Goal: Information Seeking & Learning: Learn about a topic

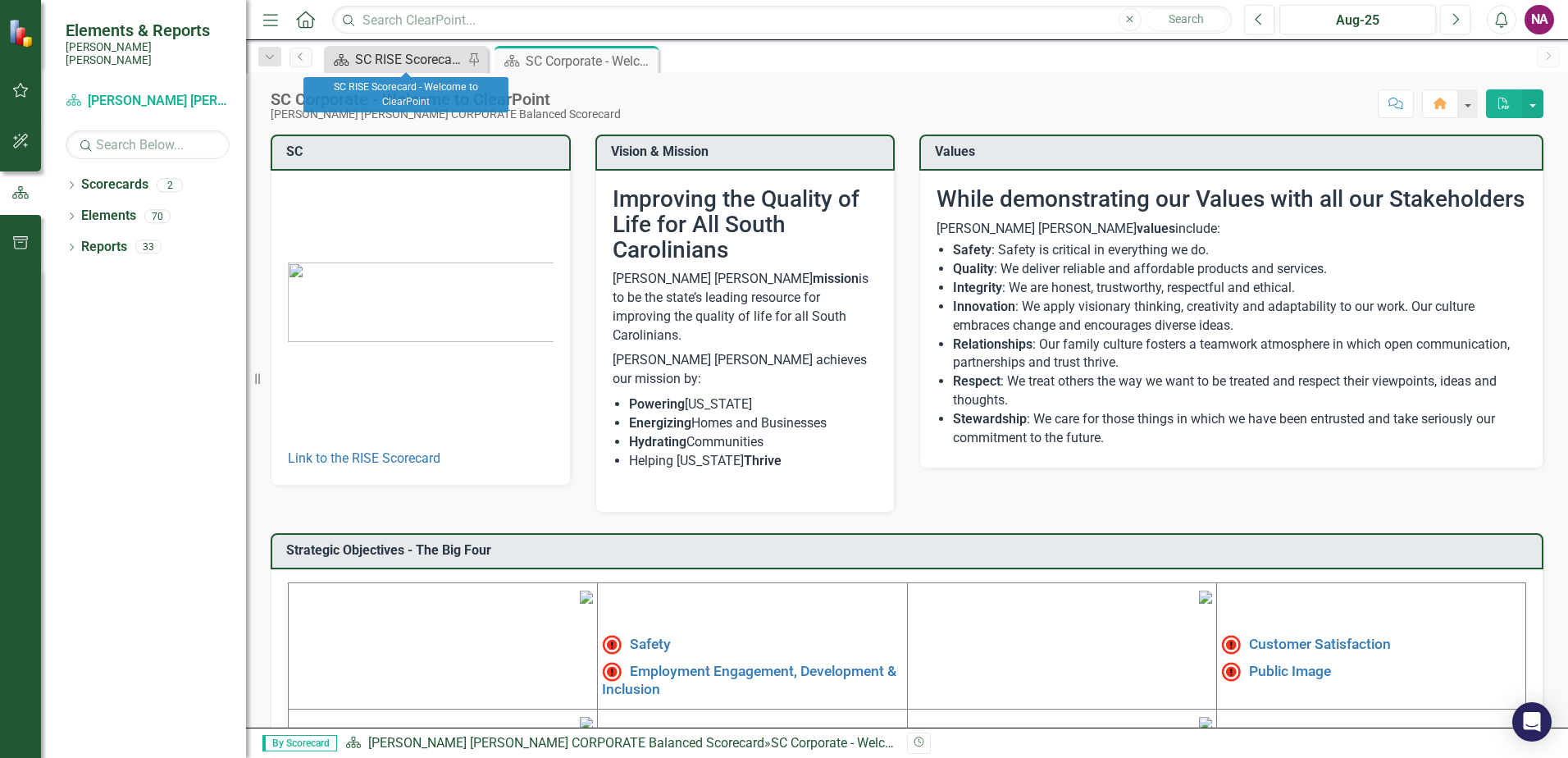
click at [424, 50] on div "SC RISE Scorecard - Welcome to ClearPoint" at bounding box center [409, 59] width 108 height 20
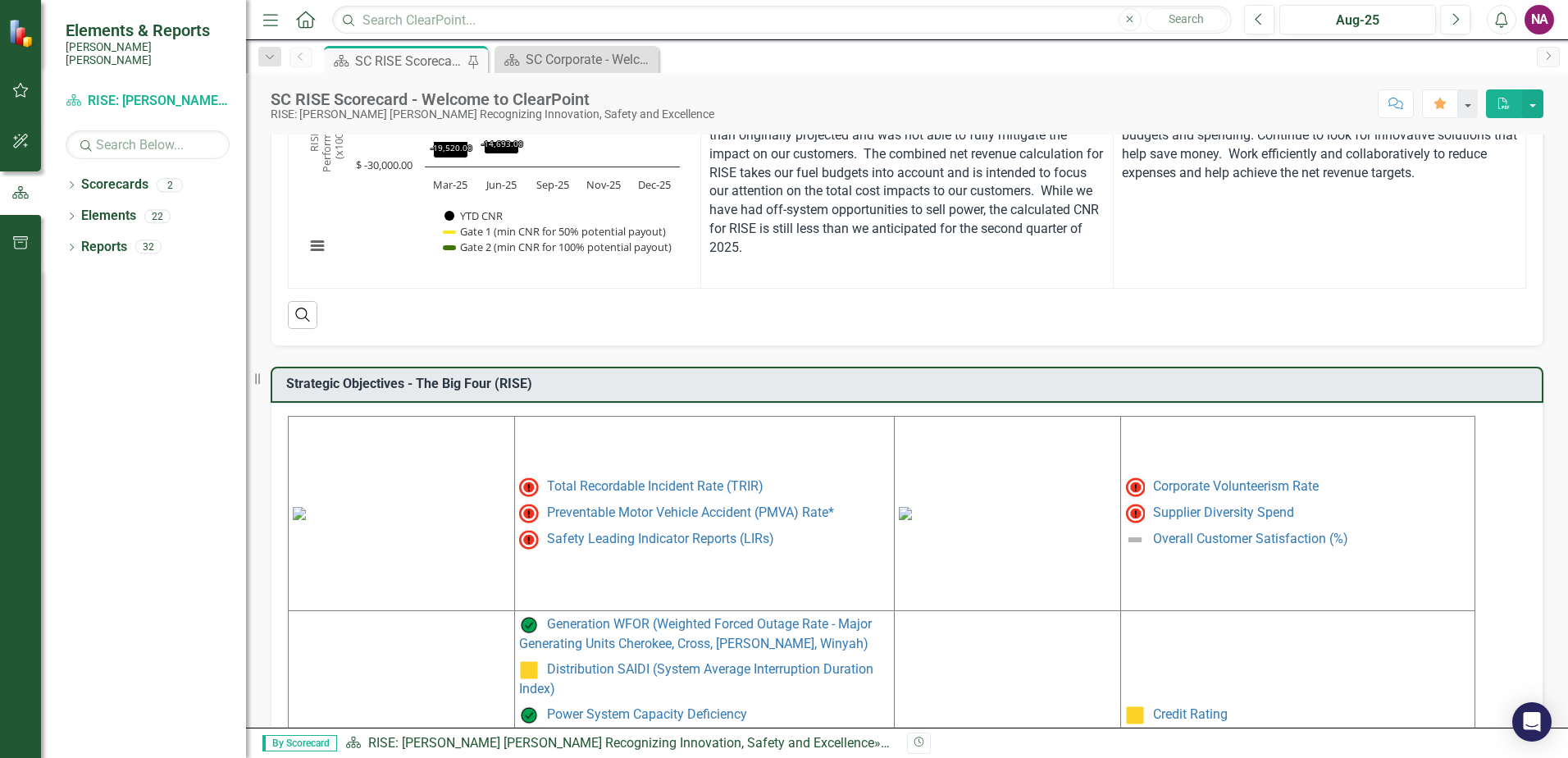
scroll to position [506, 0]
click at [741, 484] on link "Total Recordable Incident Rate (TRIR)" at bounding box center [655, 484] width 217 height 15
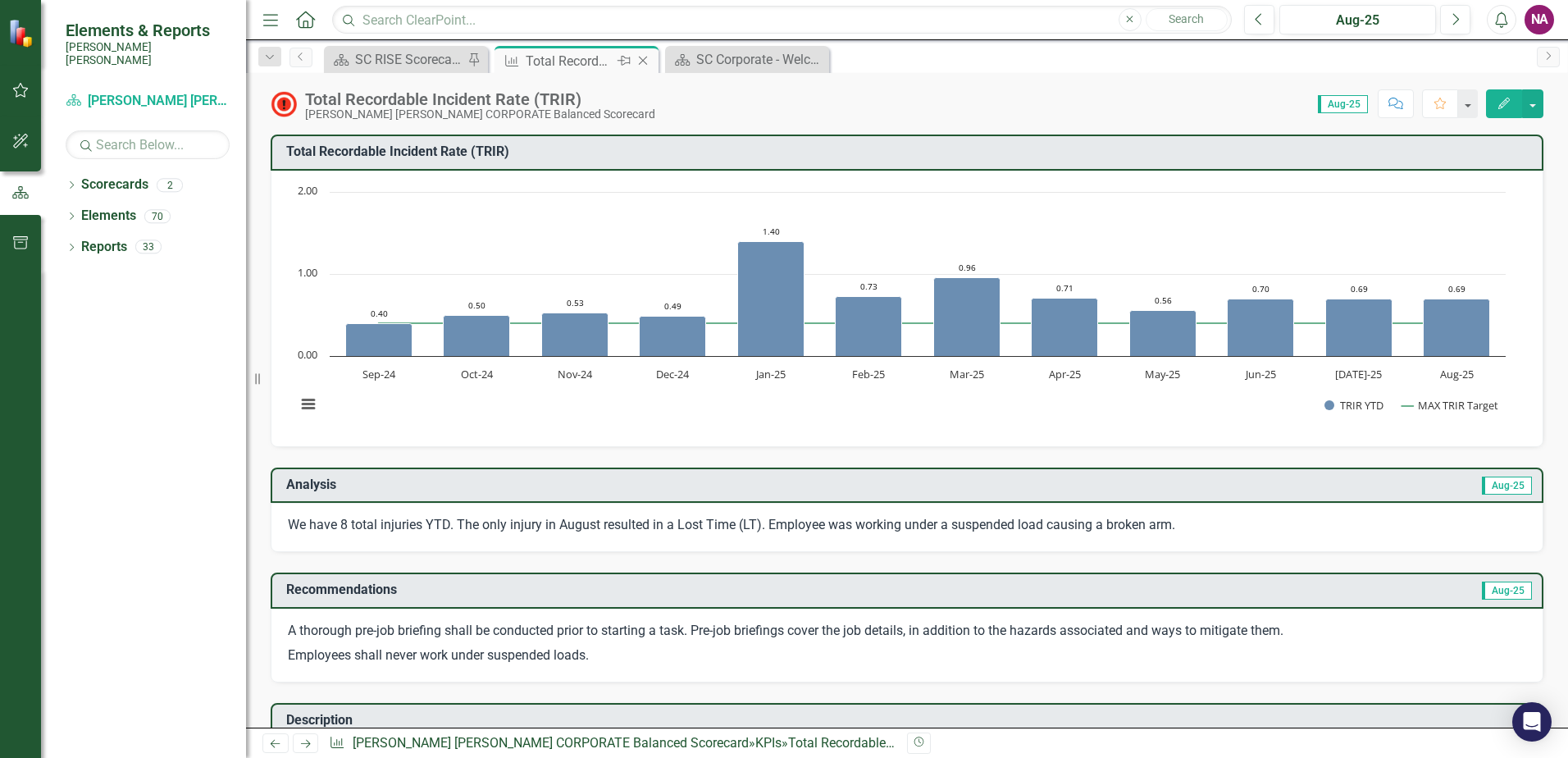
click at [644, 65] on icon "Close" at bounding box center [642, 61] width 16 height 14
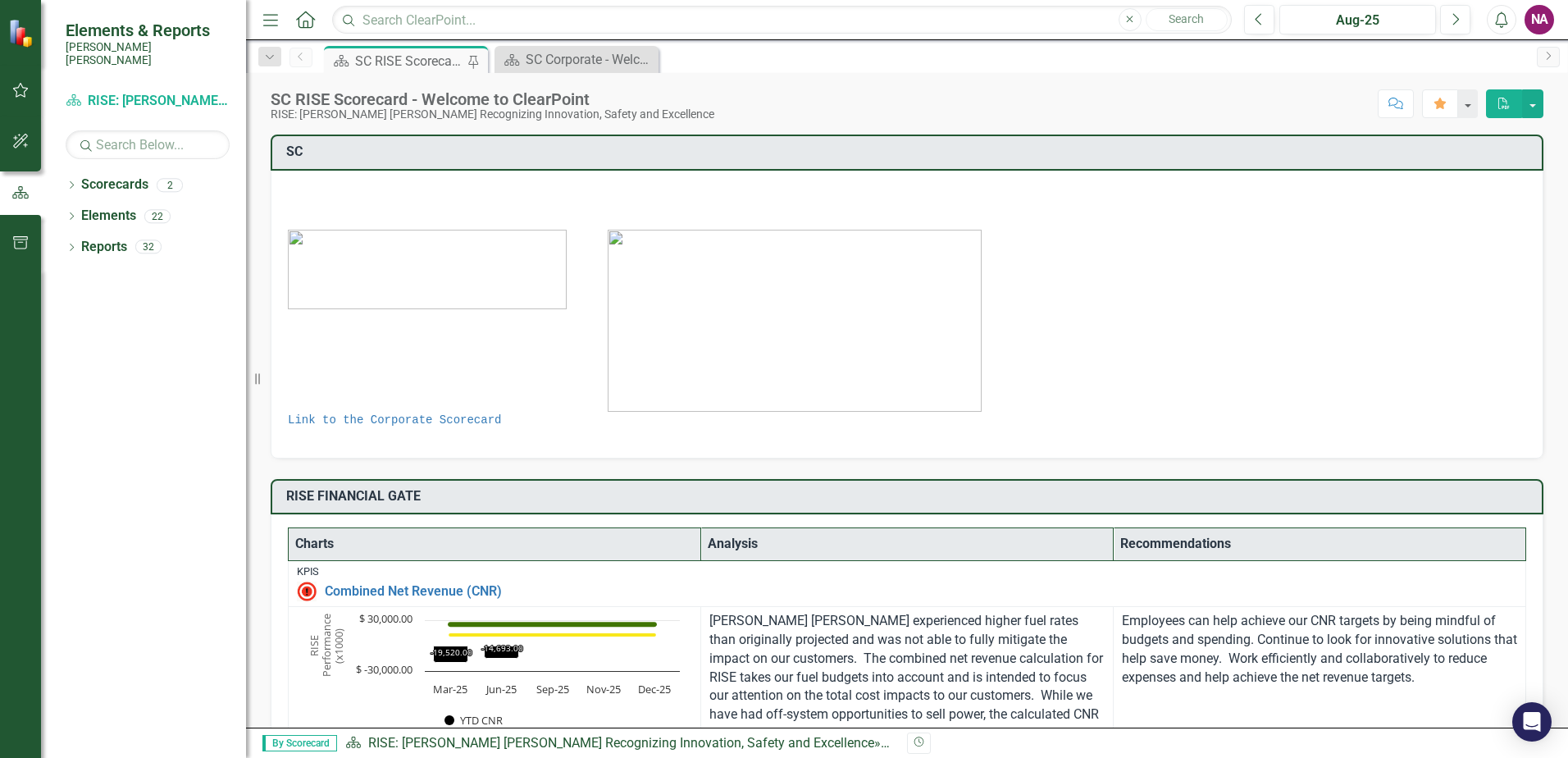
click at [385, 66] on div "SC RISE Scorecard - Welcome to ClearPoint" at bounding box center [409, 61] width 108 height 20
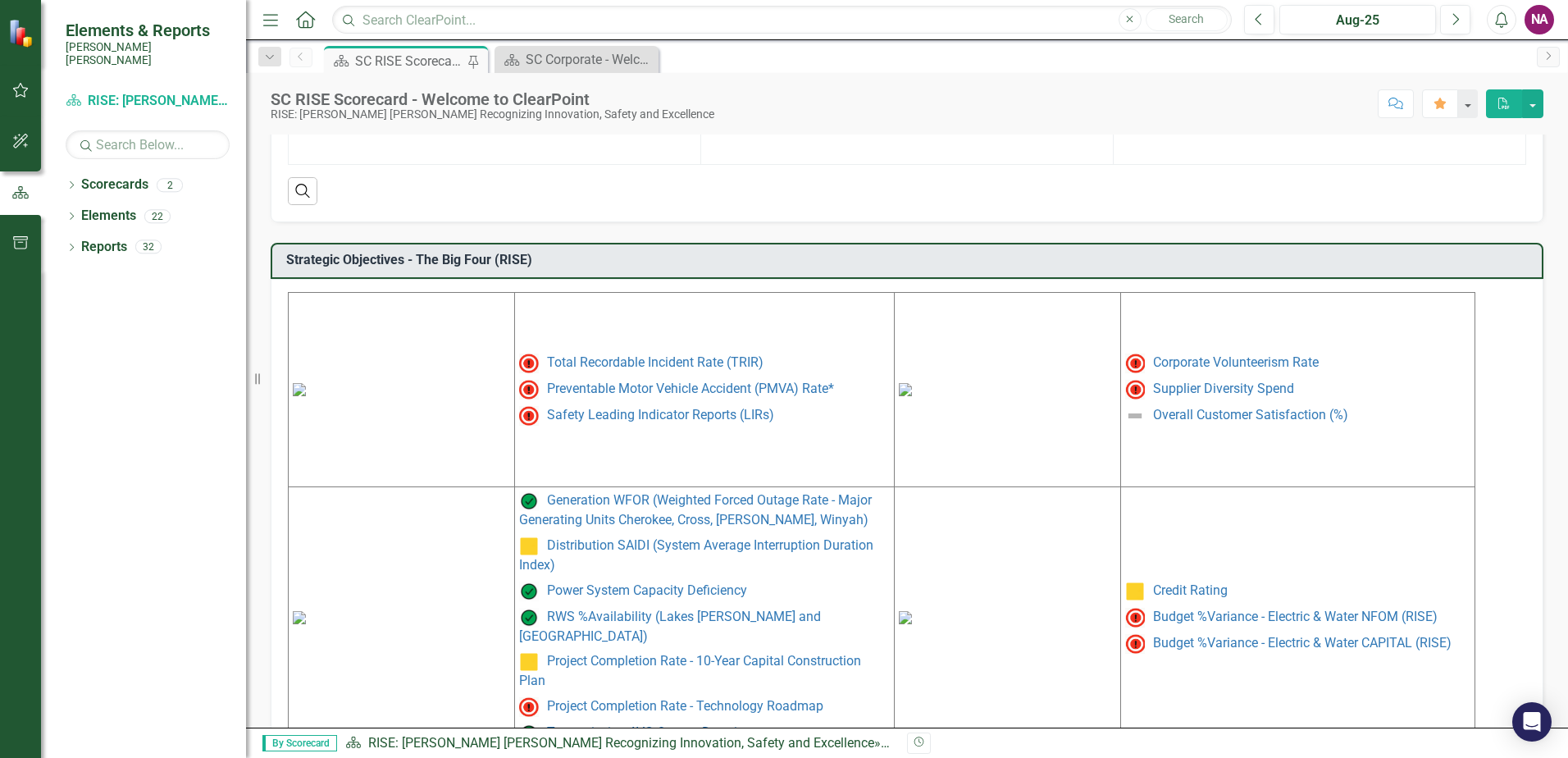
scroll to position [649, 0]
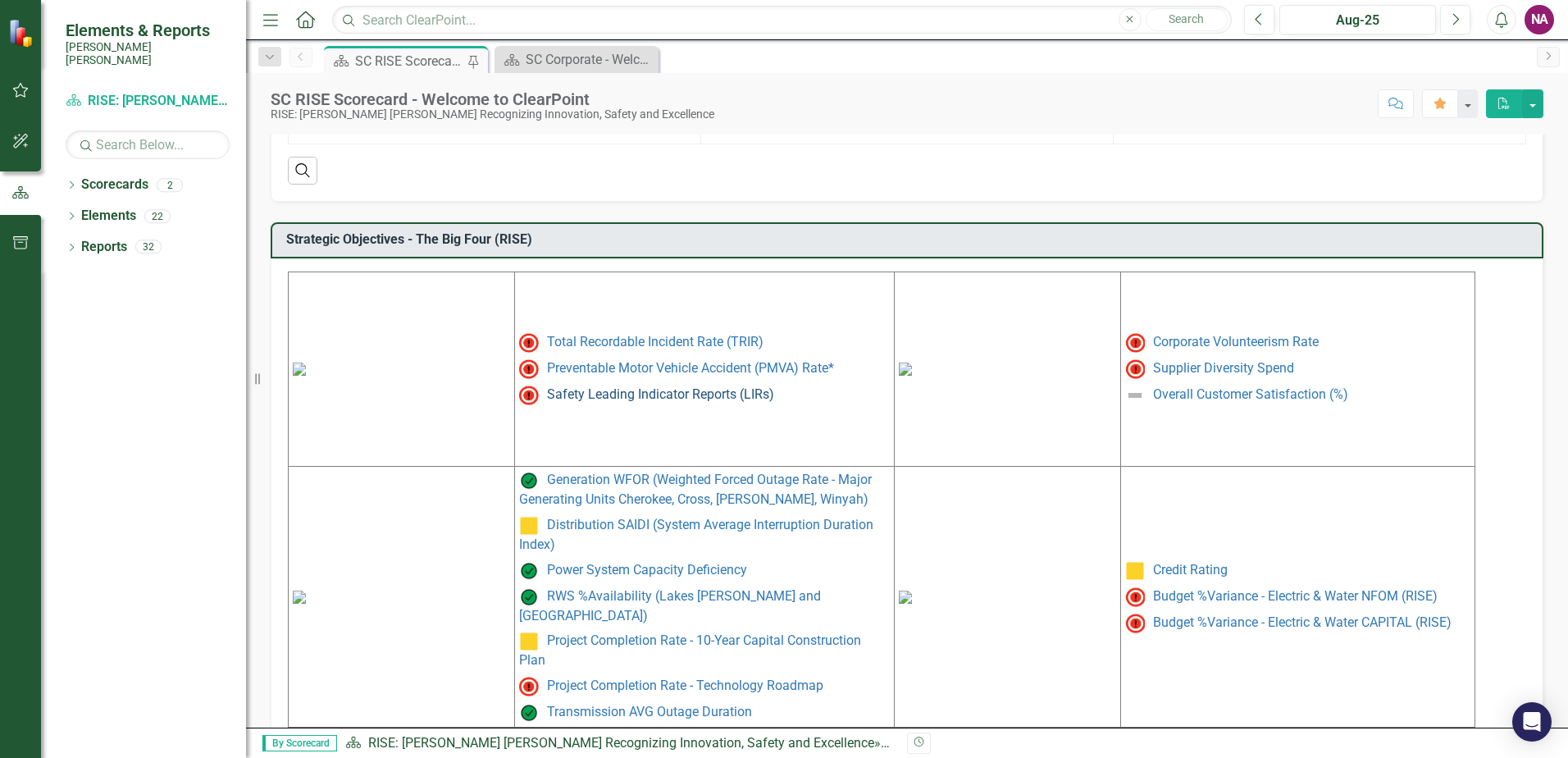
click at [684, 402] on link "Safety Leading Indicator Reports (LIRs)" at bounding box center [661, 394] width 228 height 15
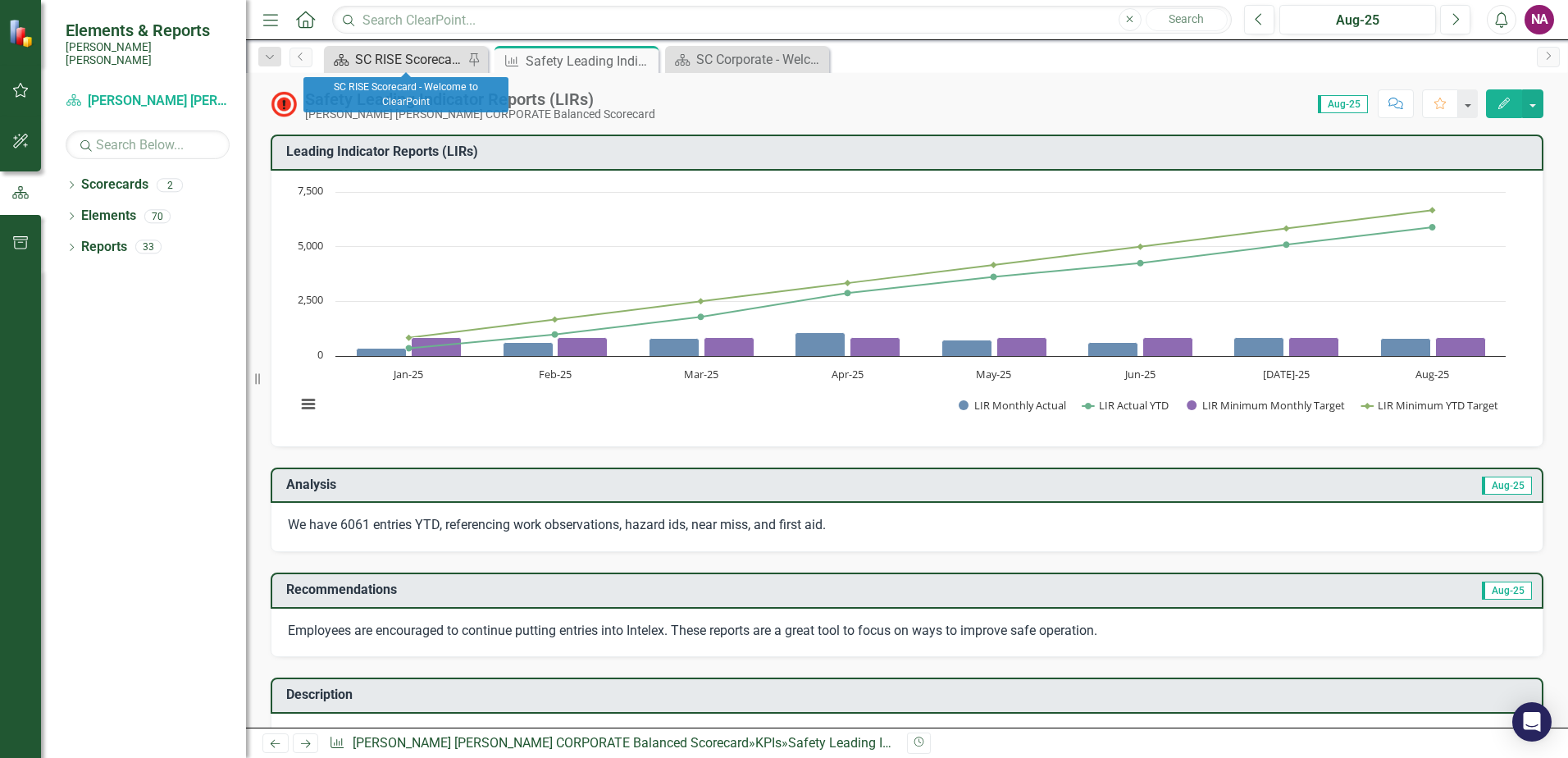
click at [400, 64] on div "SC RISE Scorecard - Welcome to ClearPoint" at bounding box center [409, 59] width 108 height 20
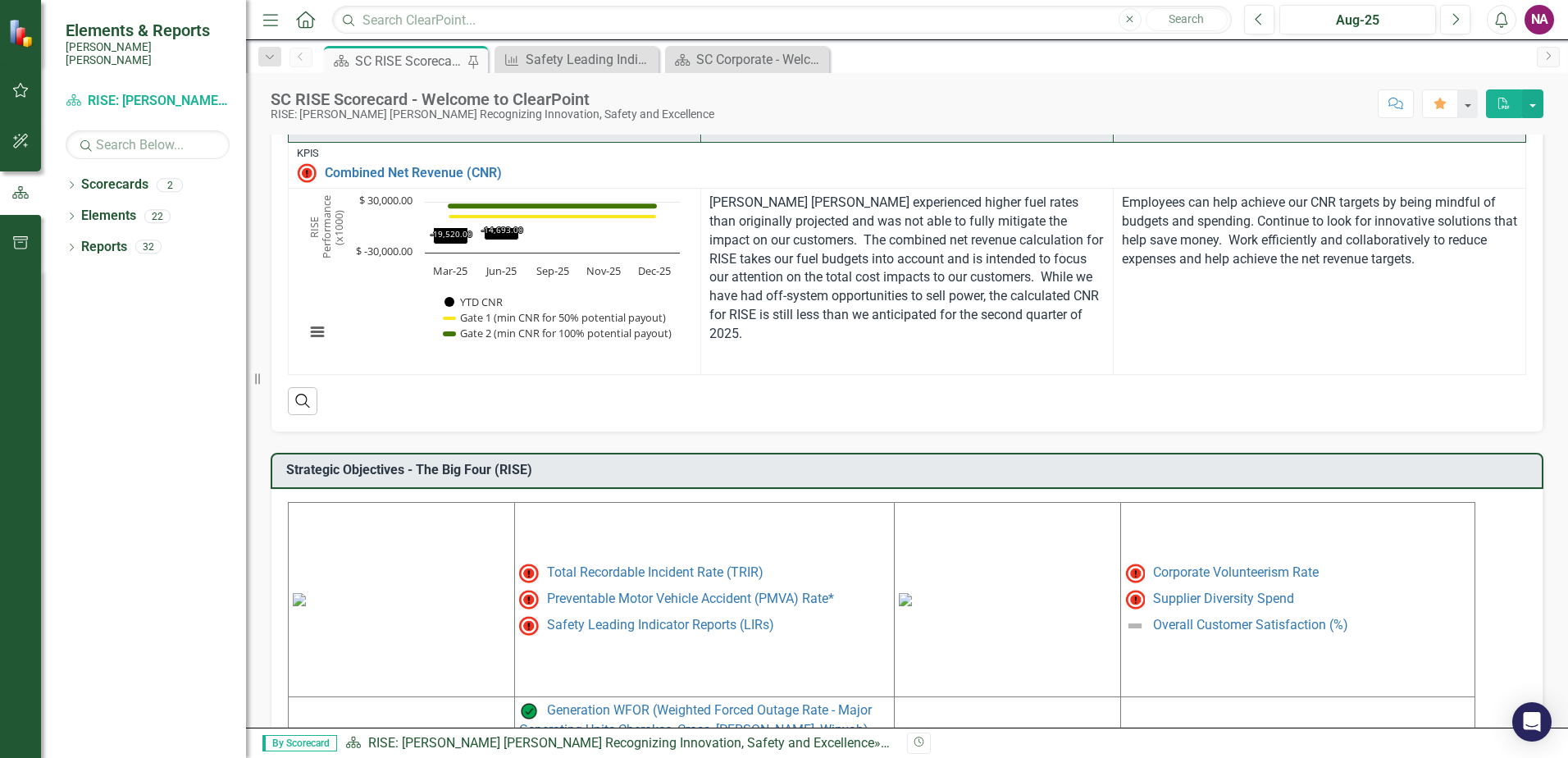
scroll to position [623, 0]
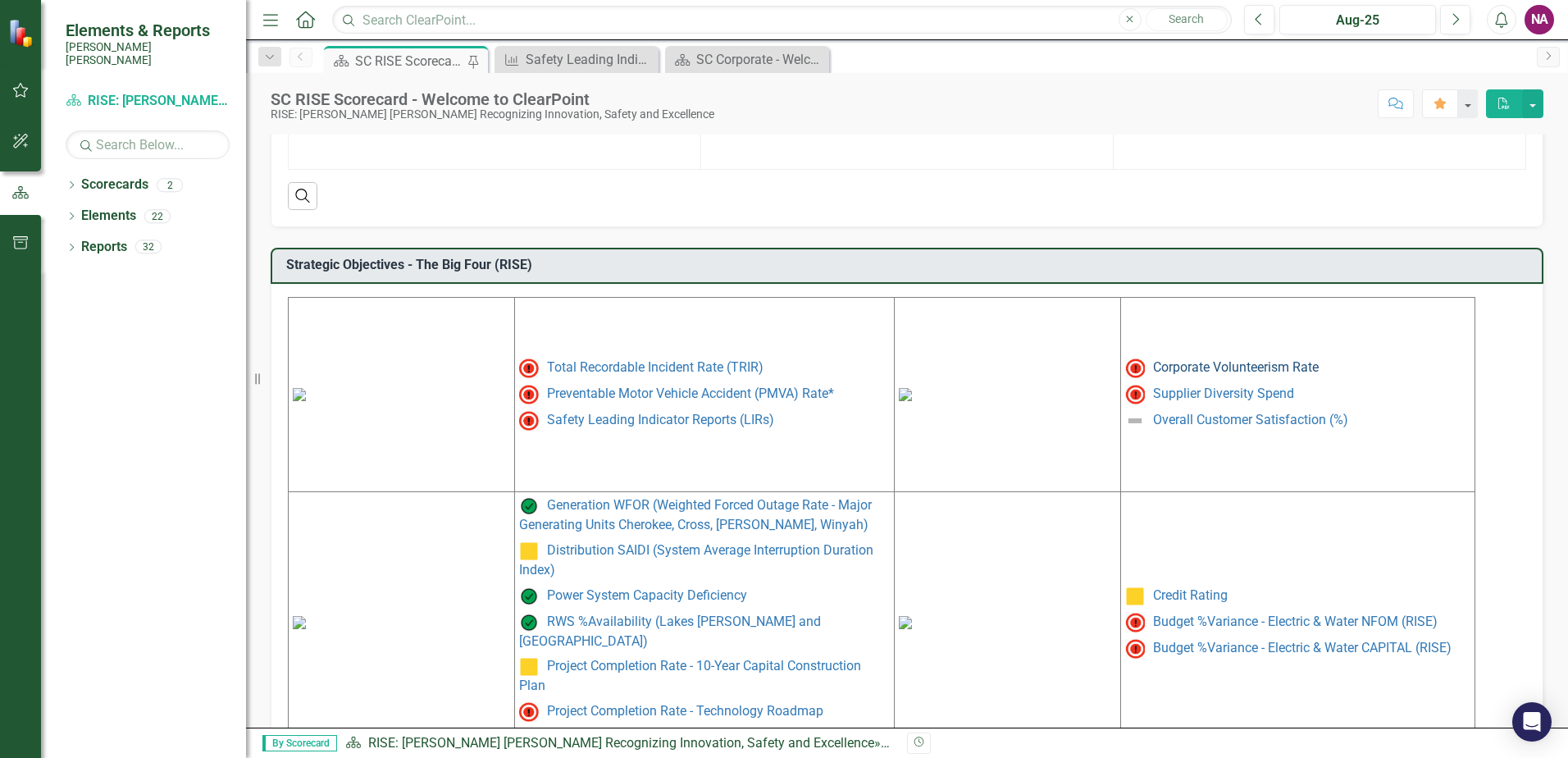
click at [1253, 367] on link "Corporate Volunteerism Rate" at bounding box center [1236, 367] width 166 height 15
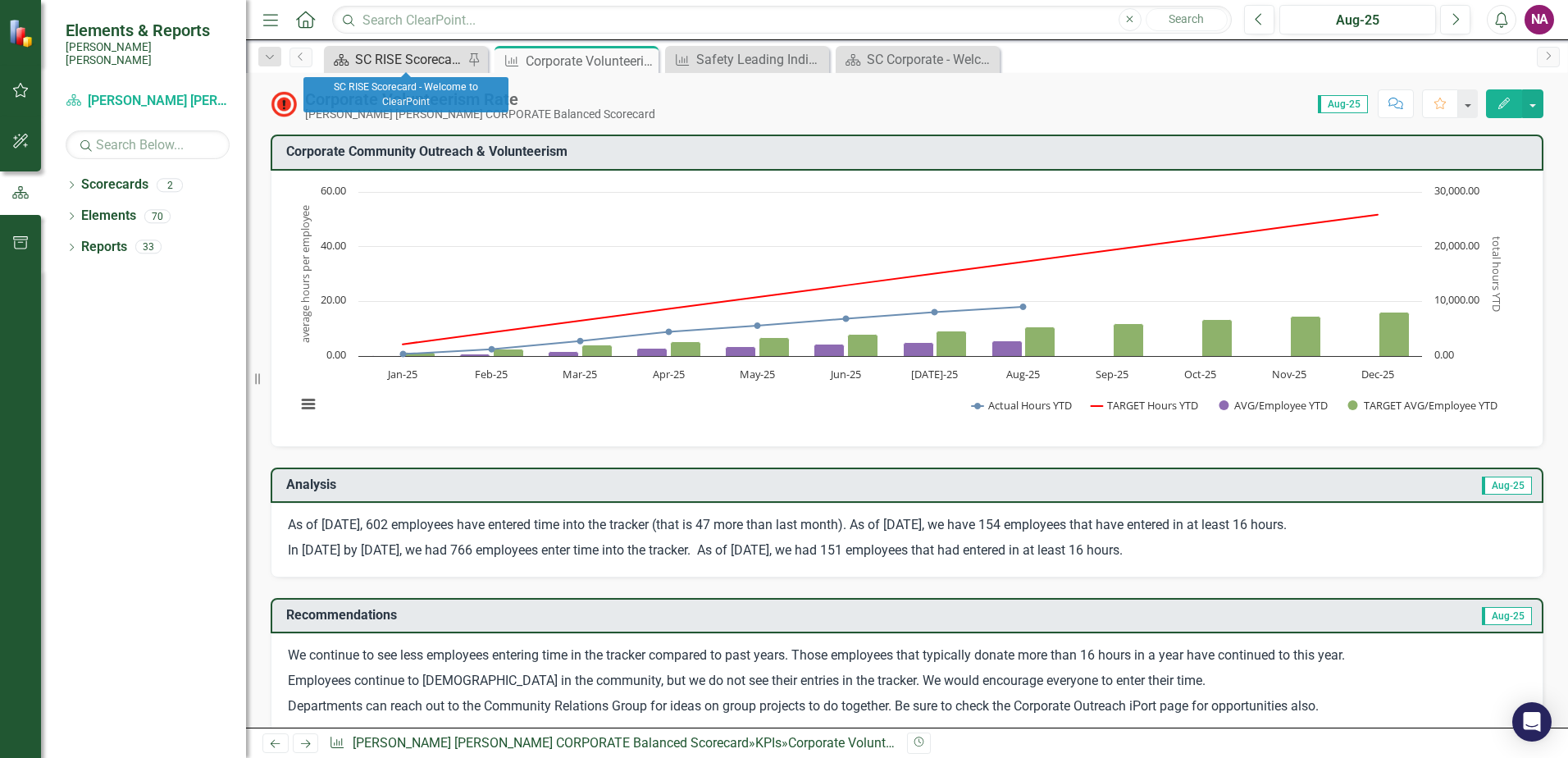
click at [416, 56] on div "SC RISE Scorecard - Welcome to ClearPoint" at bounding box center [409, 59] width 108 height 20
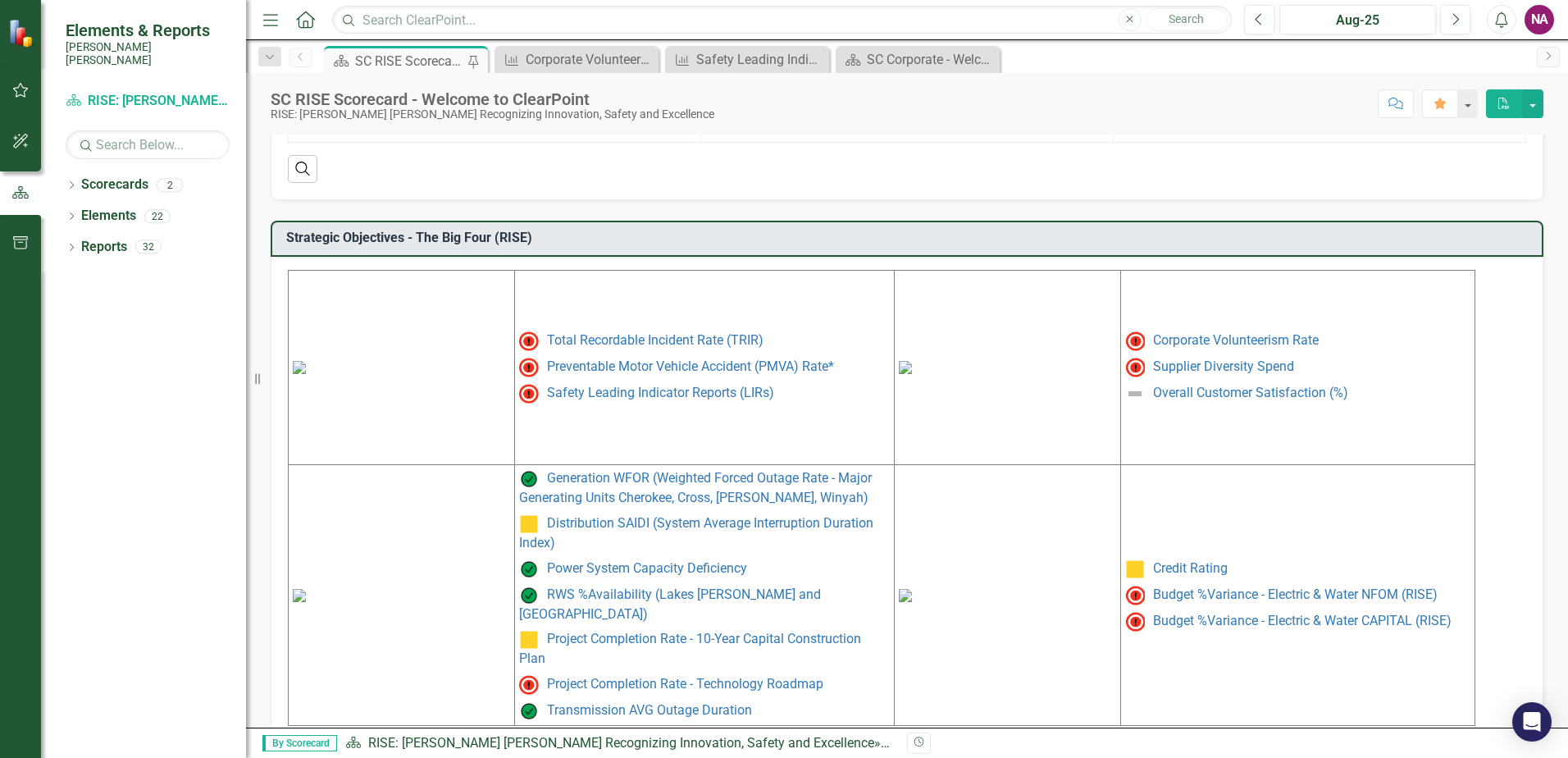
scroll to position [670, 0]
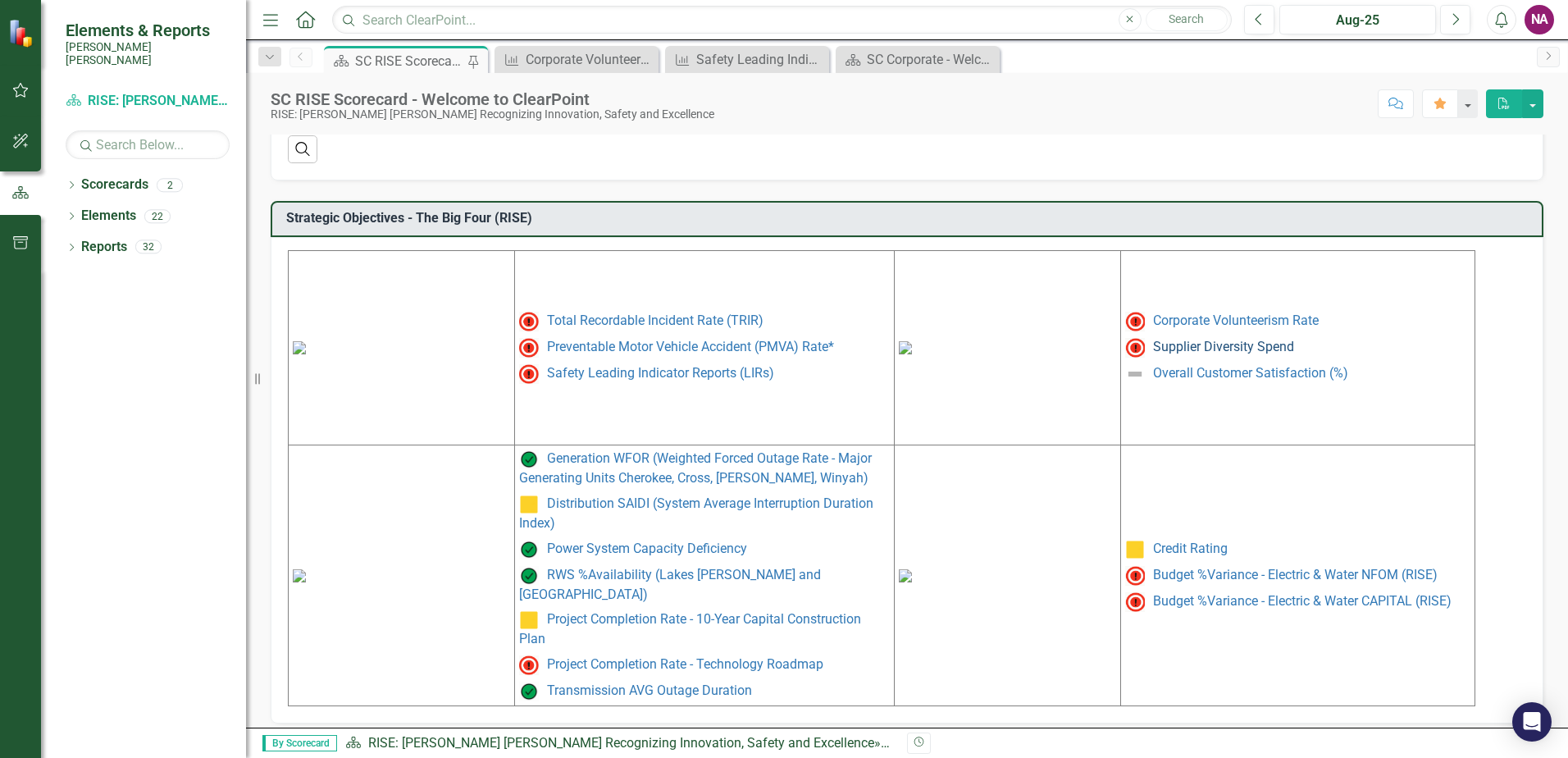
click at [1246, 346] on link "Supplier Diversity Spend" at bounding box center [1223, 346] width 141 height 15
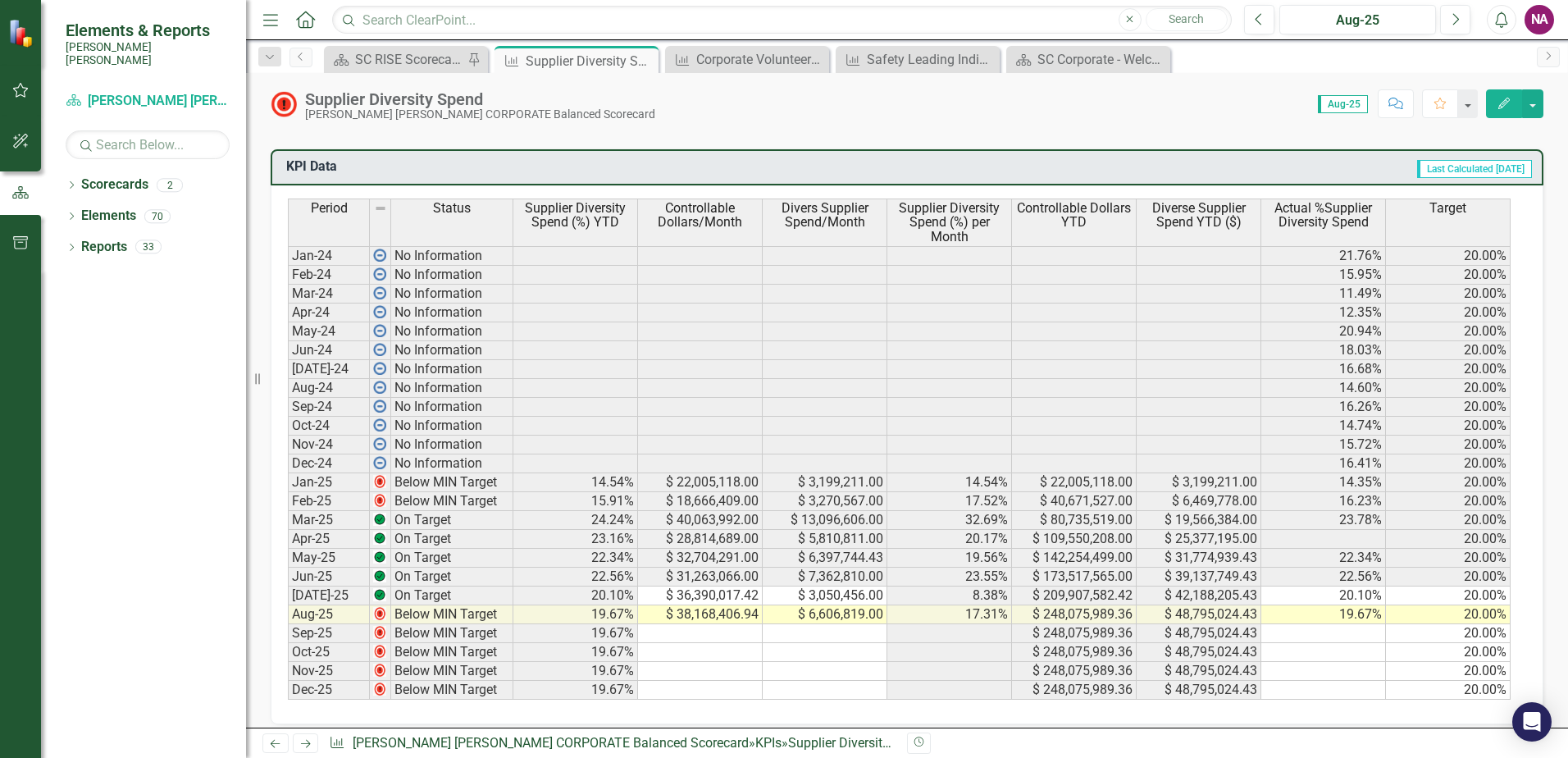
scroll to position [779, 0]
click at [374, 62] on div "SC RISE Scorecard - Welcome to ClearPoint" at bounding box center [409, 59] width 108 height 20
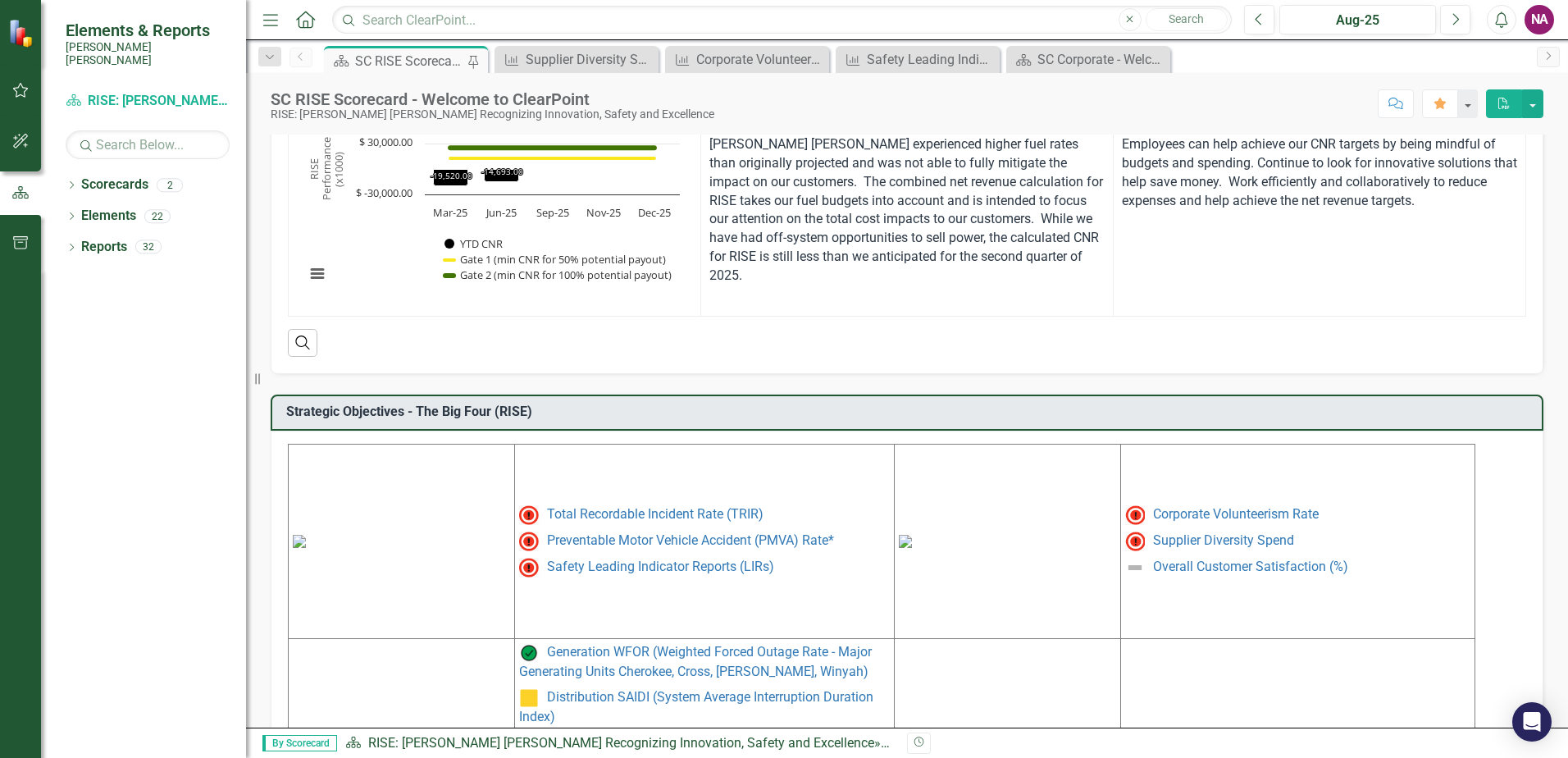
scroll to position [670, 0]
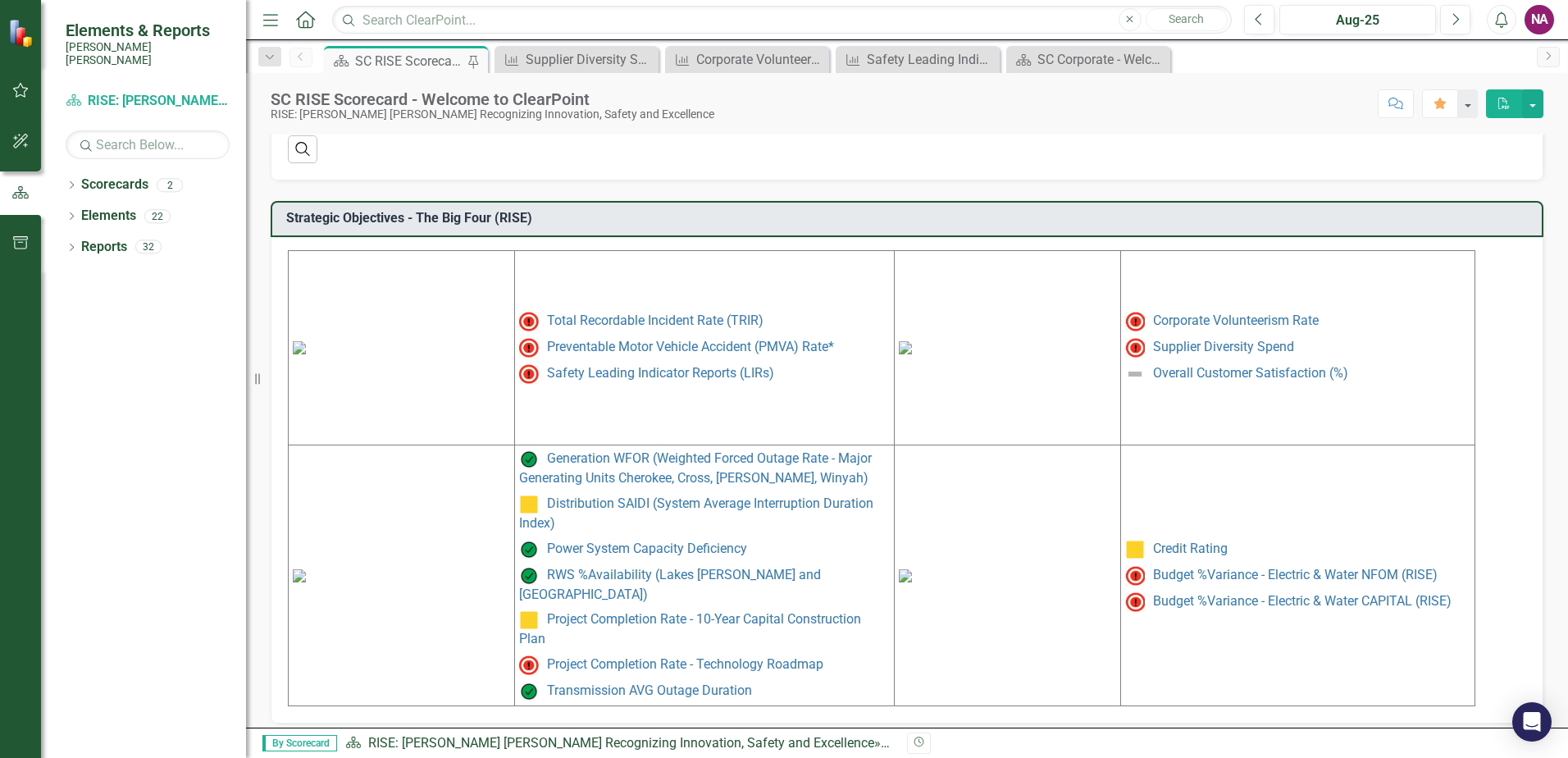
click at [306, 582] on img at bounding box center [299, 576] width 14 height 14
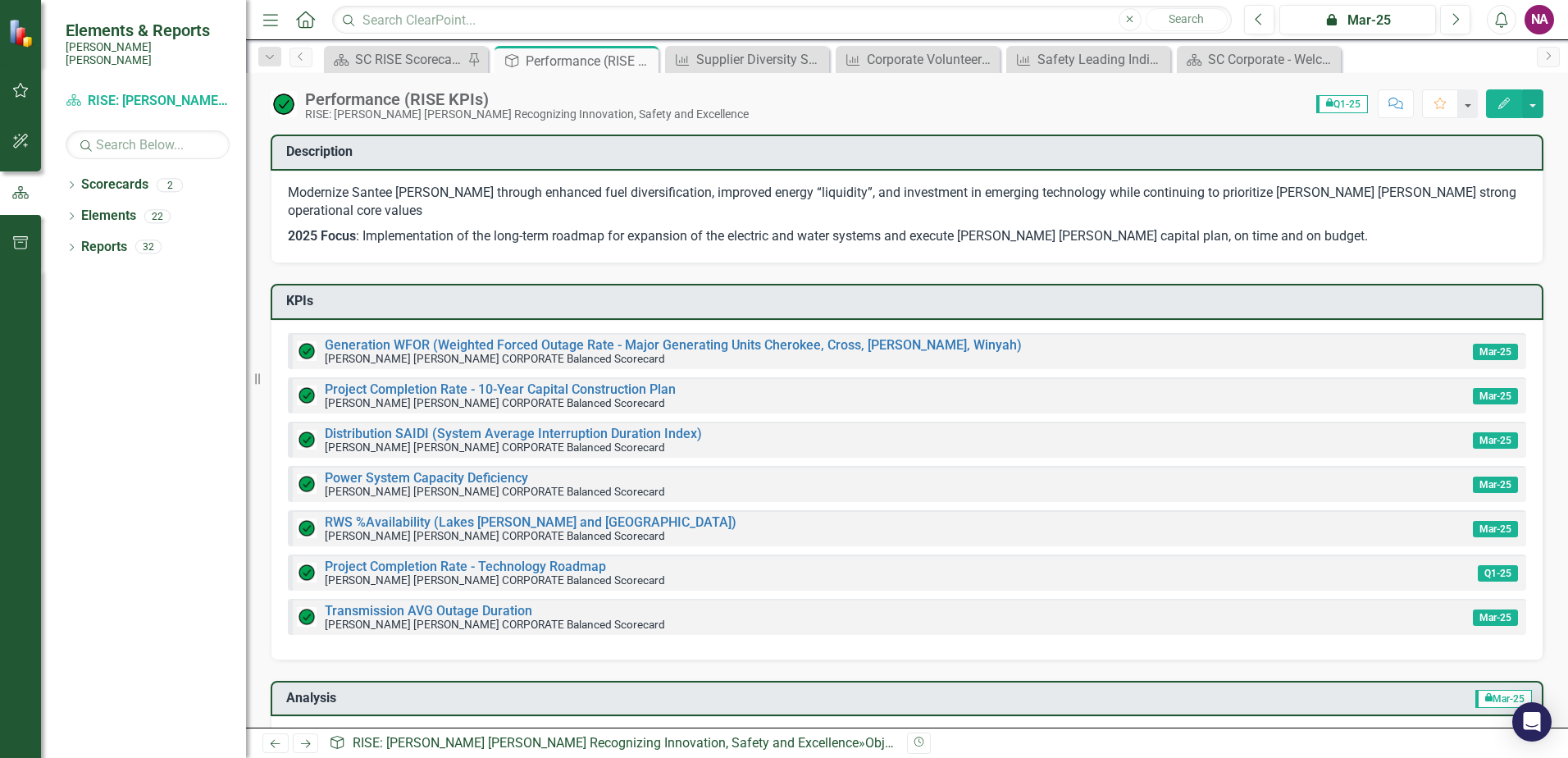
click at [1330, 104] on span "icon.lock Q1-25" at bounding box center [1341, 103] width 52 height 18
click at [678, 337] on link "Generation WFOR (Weighted Forced Outage Rate - Major Generating Units Cherokee,…" at bounding box center [673, 344] width 697 height 15
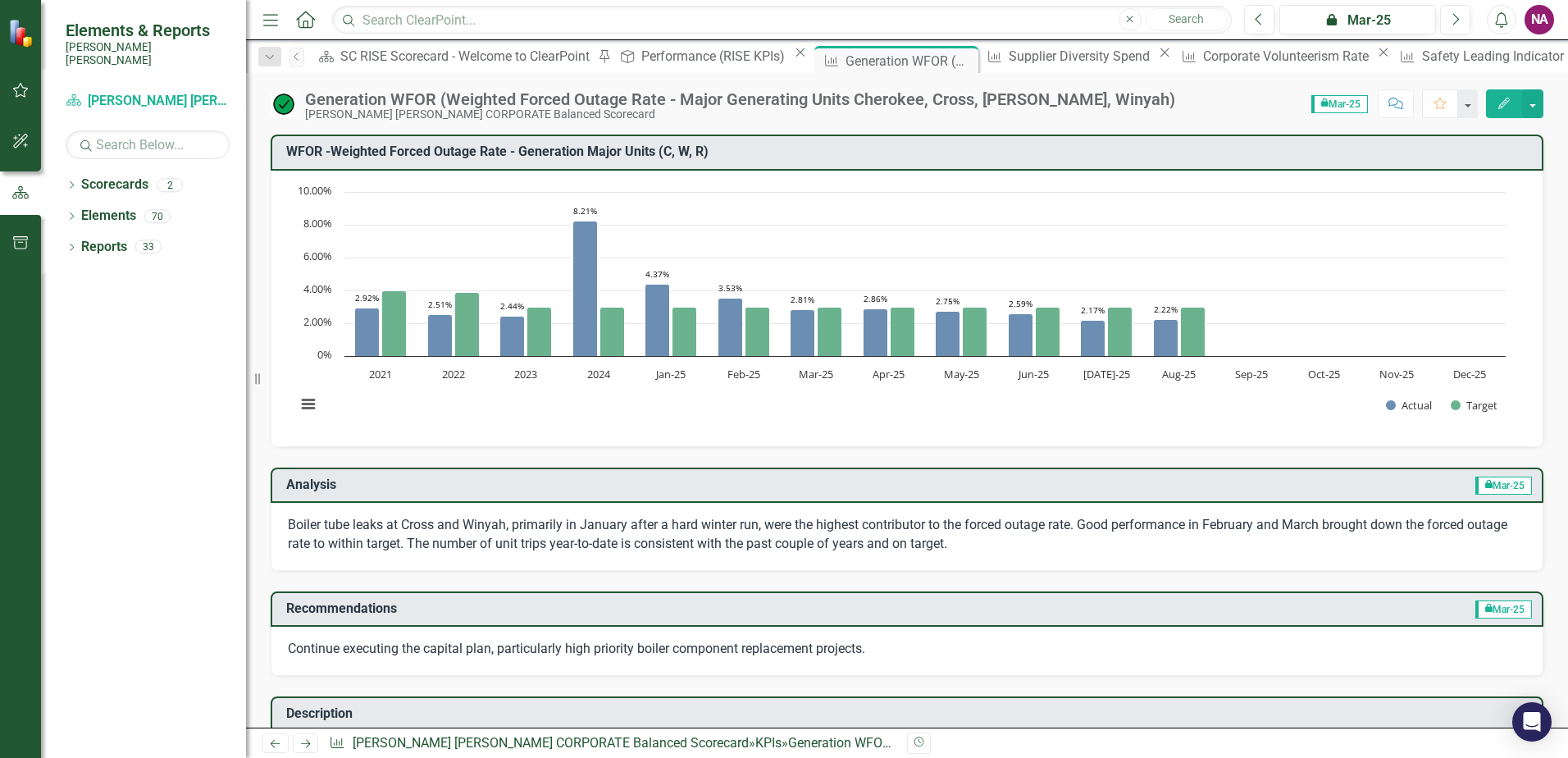
click at [1336, 111] on span "icon.lock Mar-25" at bounding box center [1339, 103] width 57 height 18
click at [1340, 100] on span "icon.lock Mar-25" at bounding box center [1339, 103] width 57 height 18
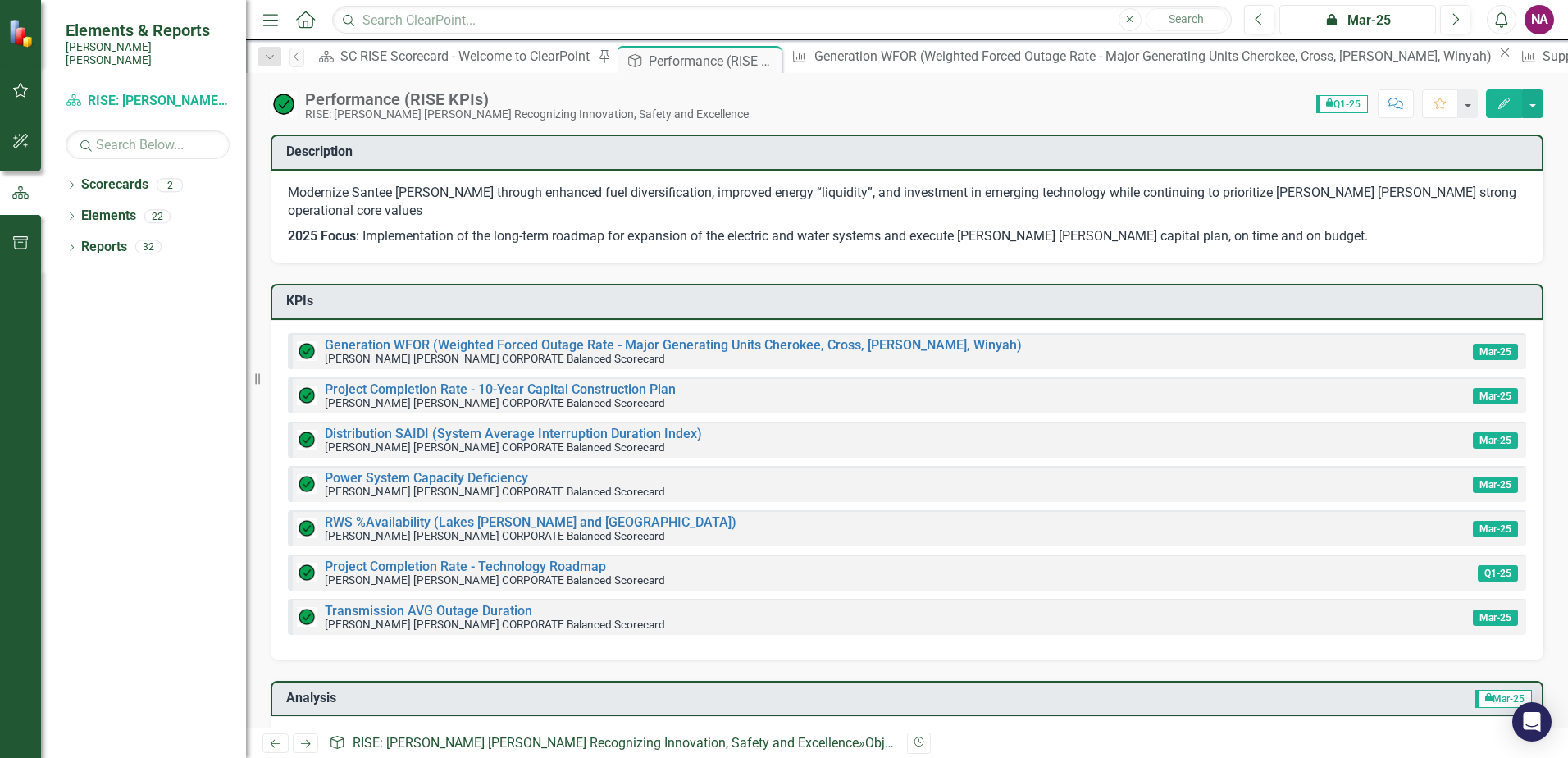
click at [1354, 19] on div "icon.lock Mar-25" at bounding box center [1357, 20] width 145 height 19
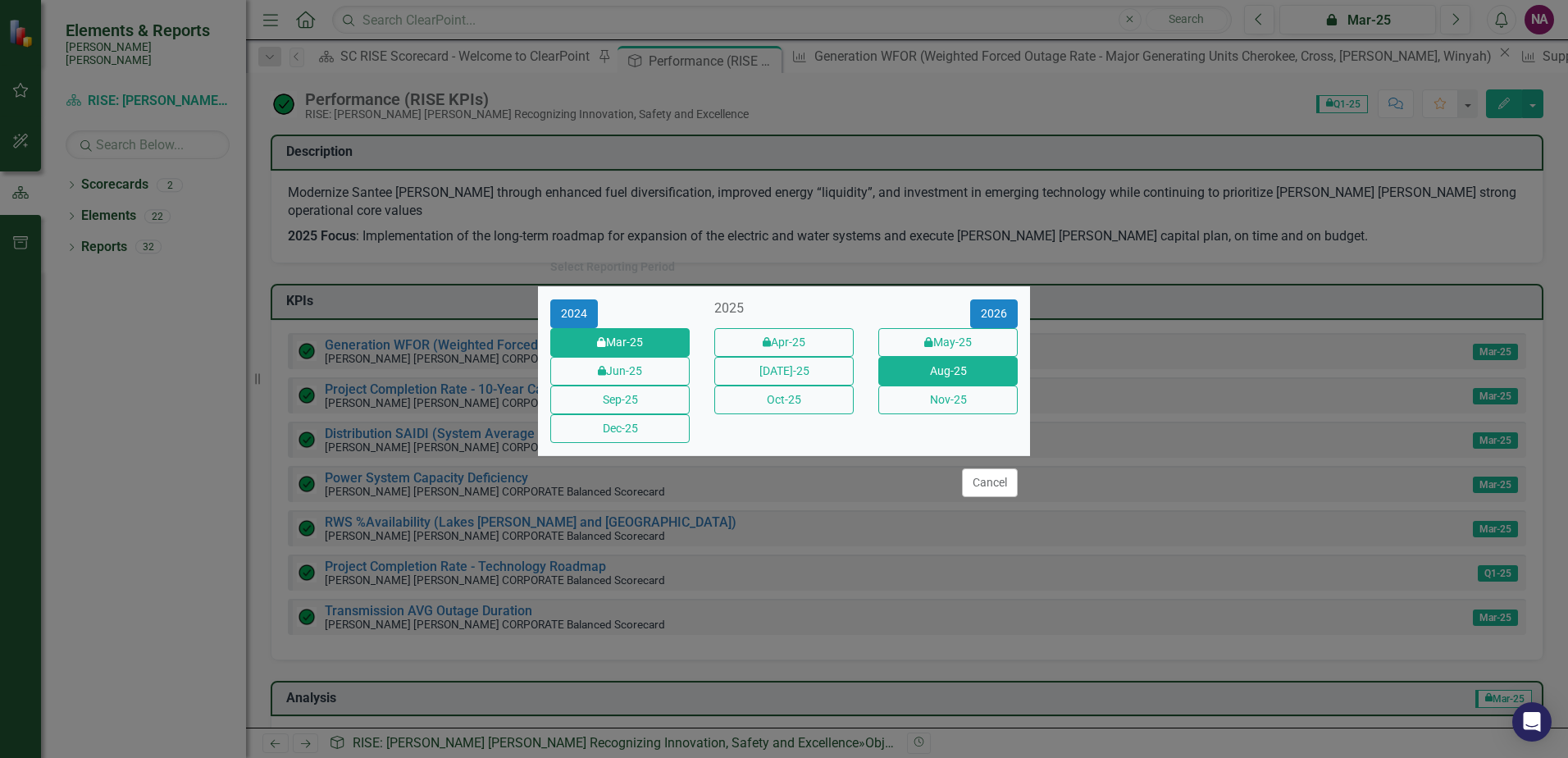
click at [922, 371] on button "Aug-25" at bounding box center [947, 371] width 140 height 29
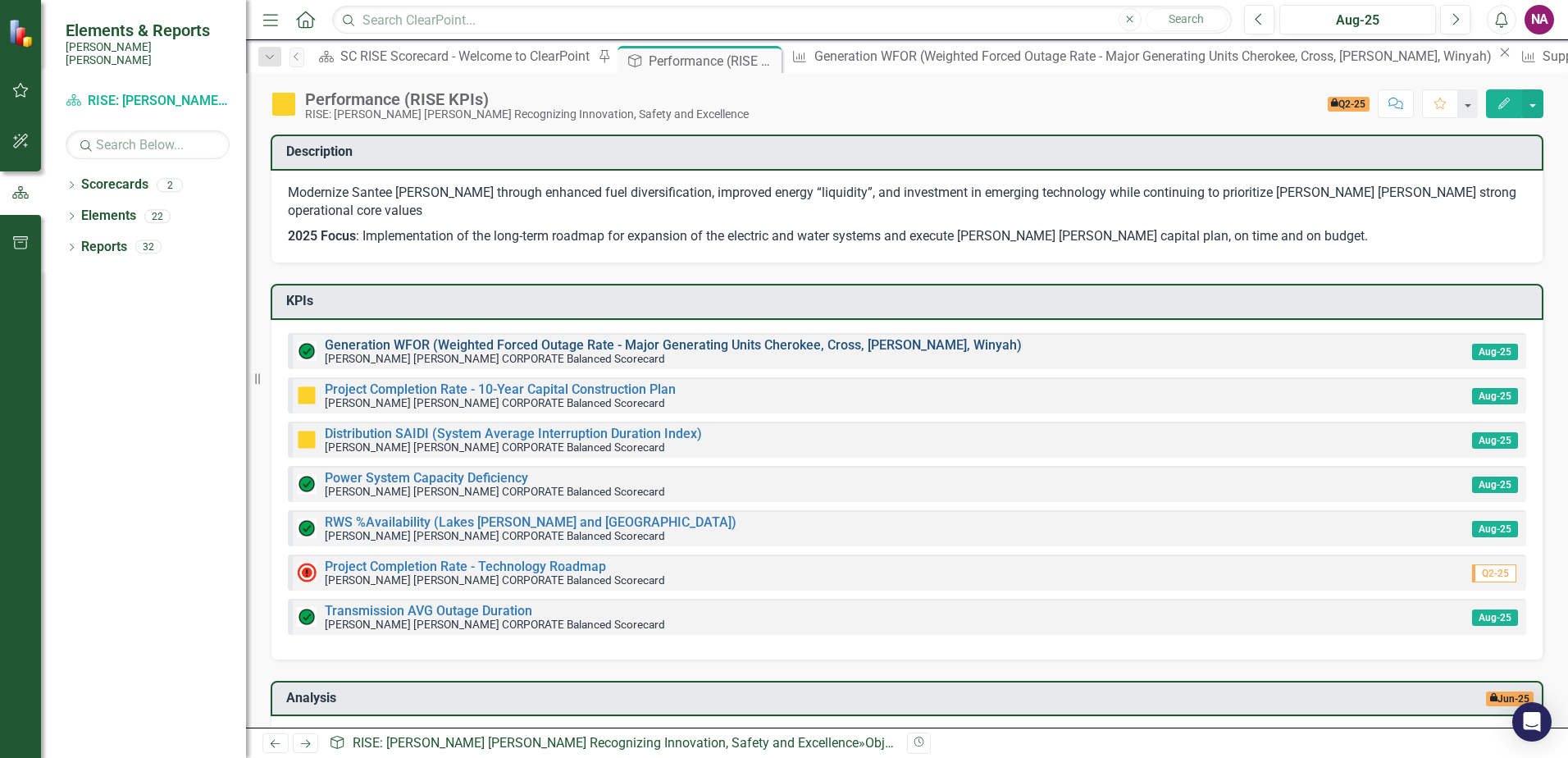
click at [874, 337] on link "Generation WFOR (Weighted Forced Outage Rate - Major Generating Units Cherokee,…" at bounding box center [673, 344] width 697 height 15
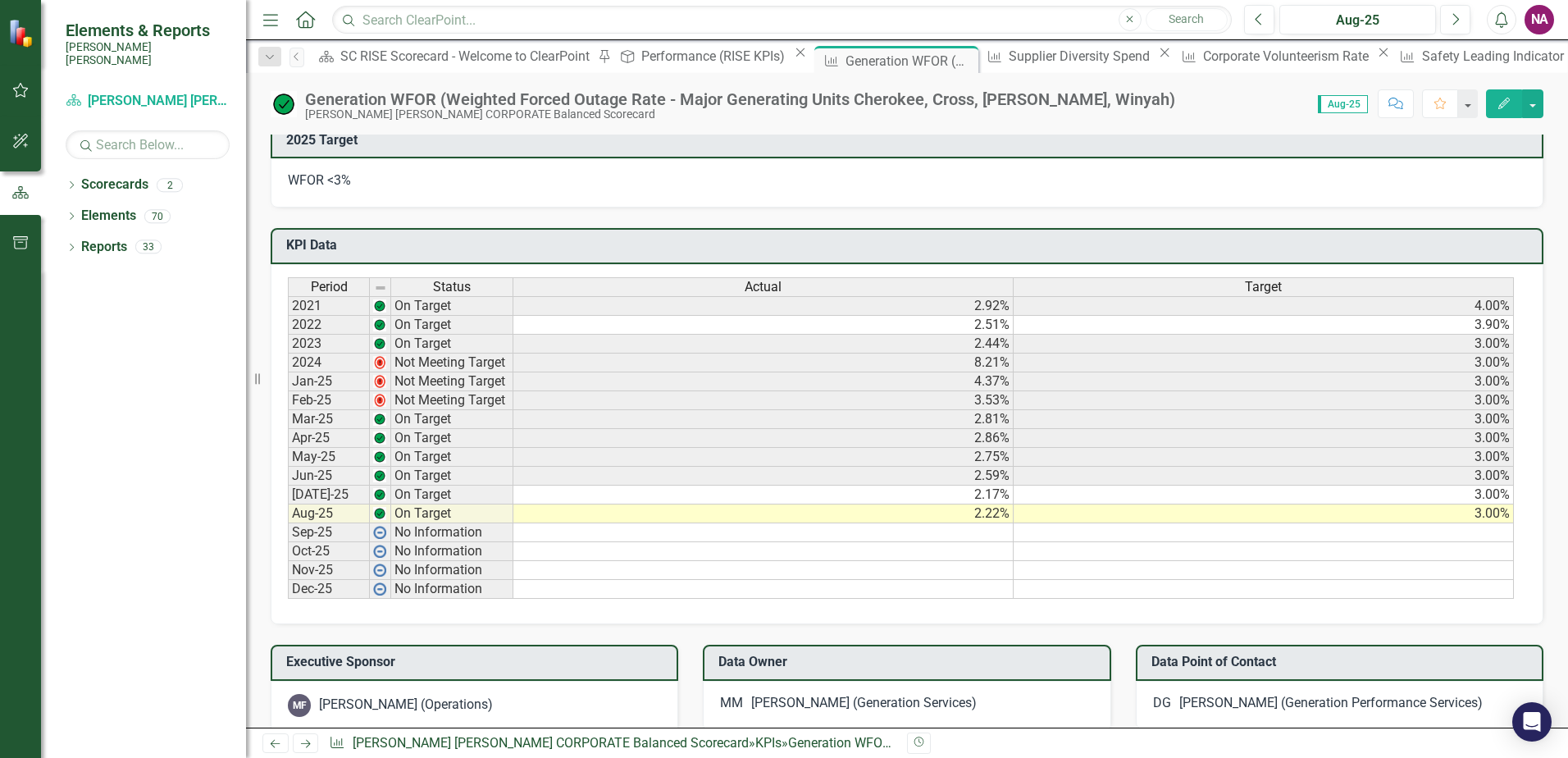
scroll to position [887, 0]
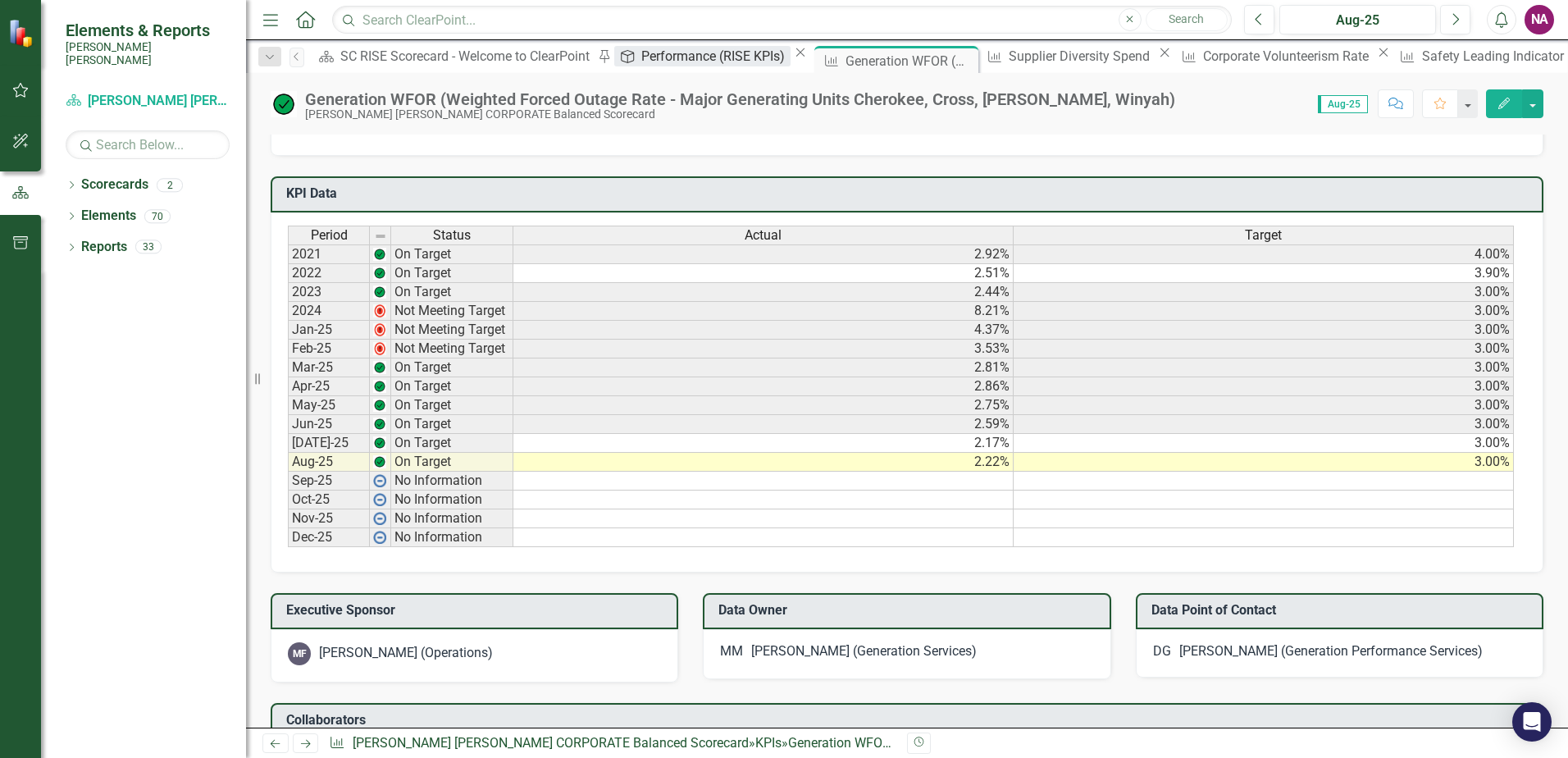
click at [641, 64] on div "Performance (RISE KPIs)" at bounding box center [715, 56] width 148 height 20
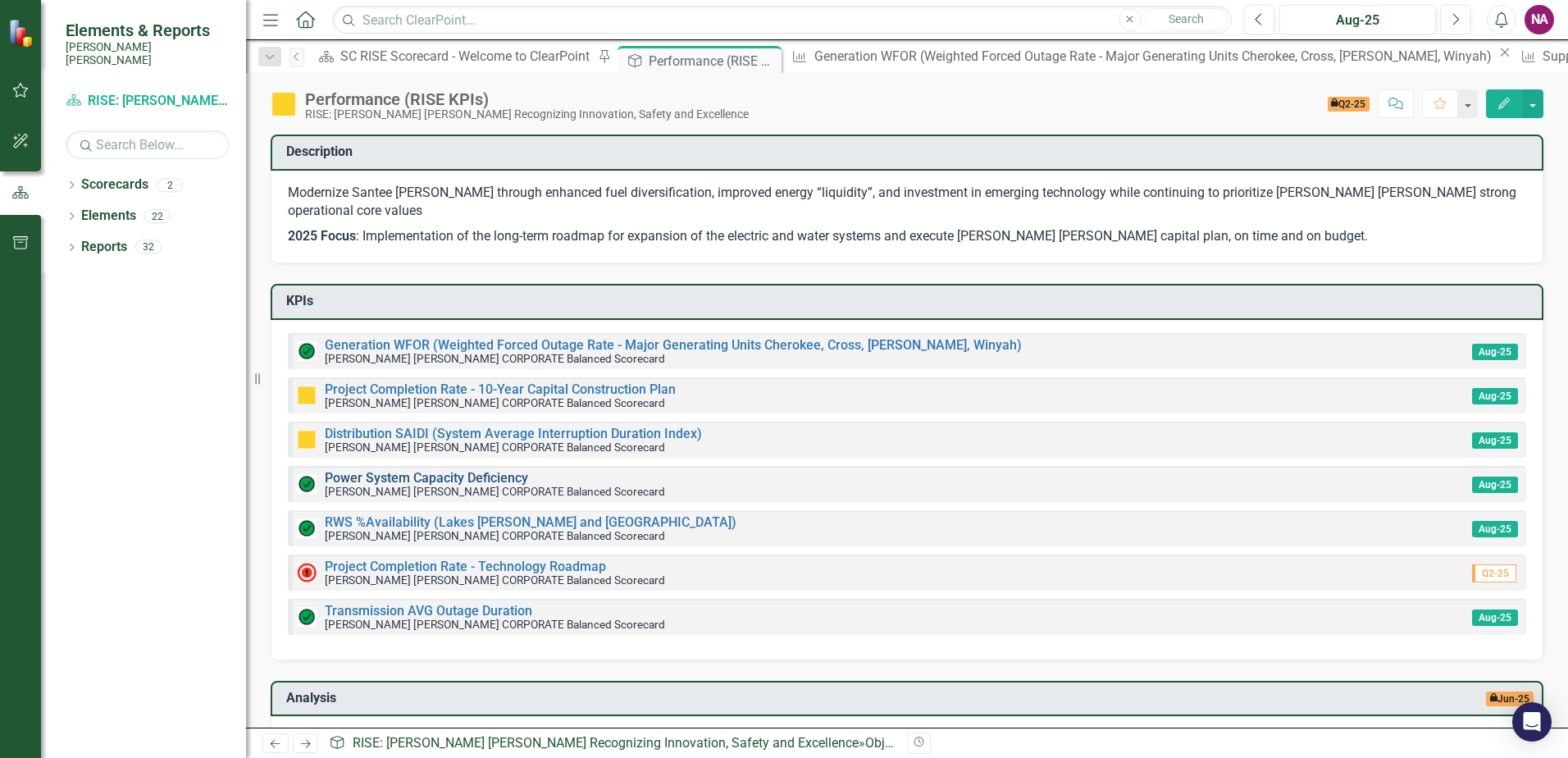
click at [462, 470] on link "Power System Capacity Deficiency" at bounding box center [426, 478] width 203 height 15
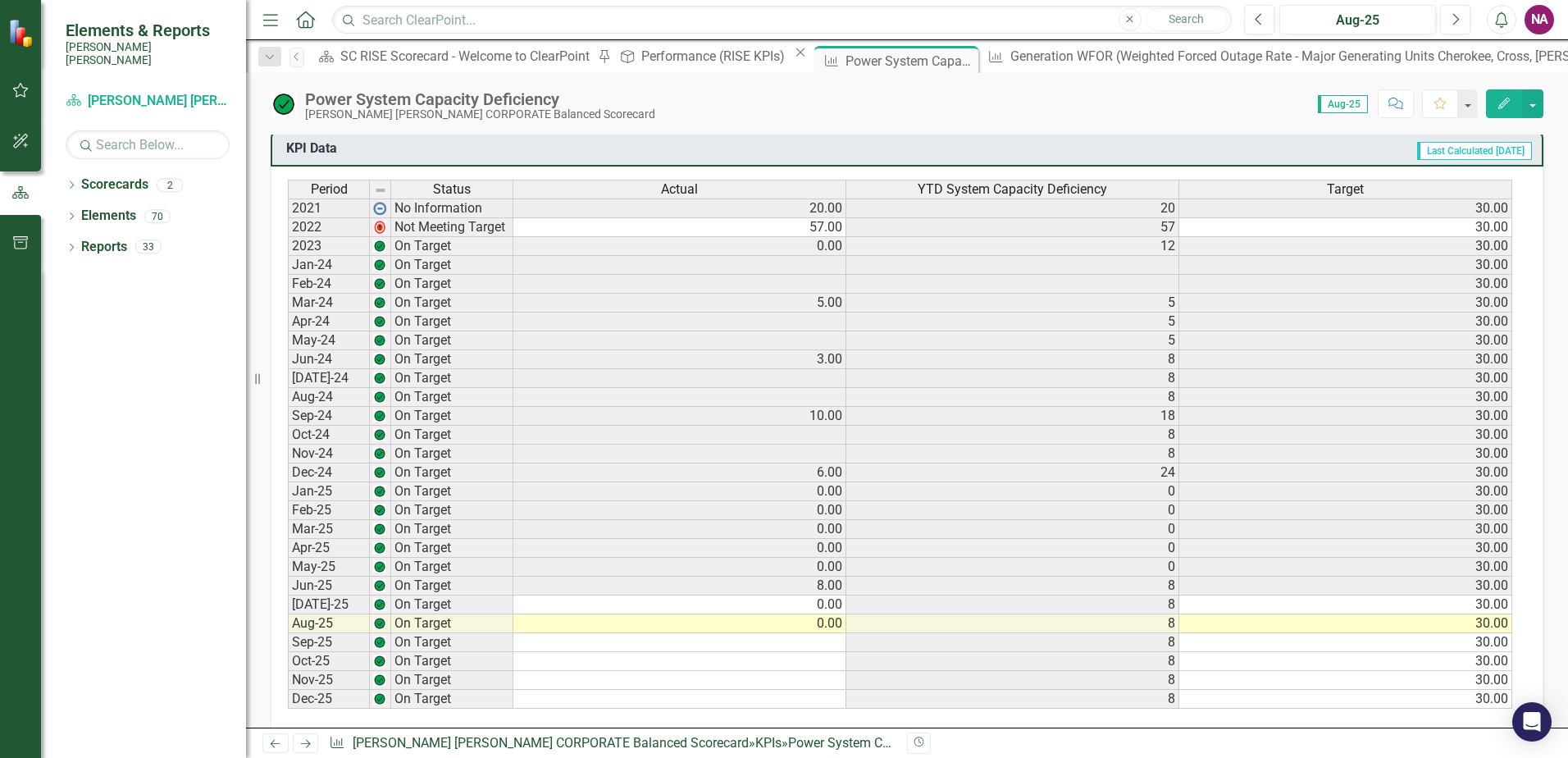
scroll to position [940, 0]
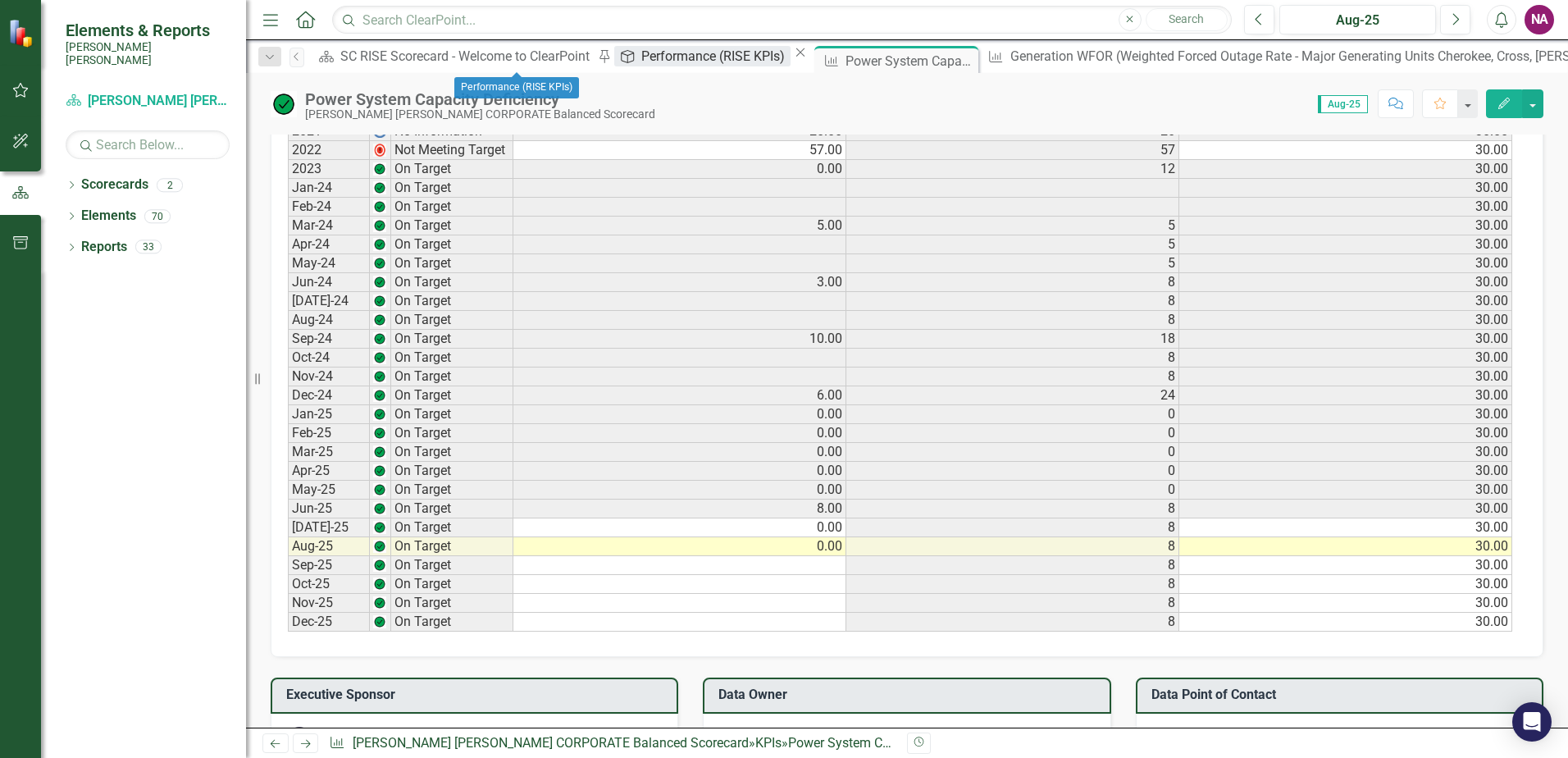
click at [641, 61] on div "Performance (RISE KPIs)" at bounding box center [715, 56] width 148 height 20
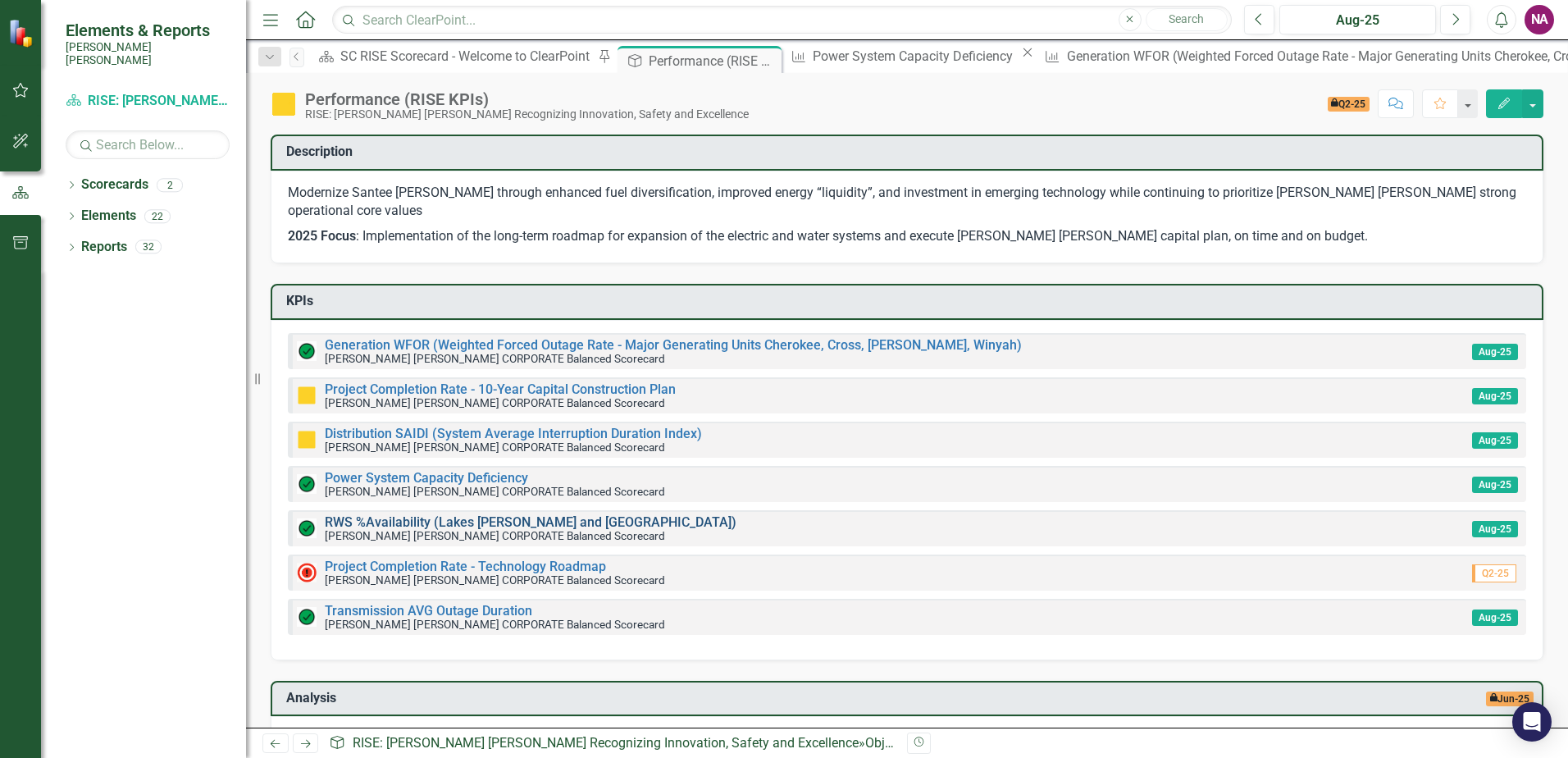
click at [543, 514] on link "RWS %Availability (Lakes [PERSON_NAME] and [GEOGRAPHIC_DATA])" at bounding box center [530, 522] width 412 height 15
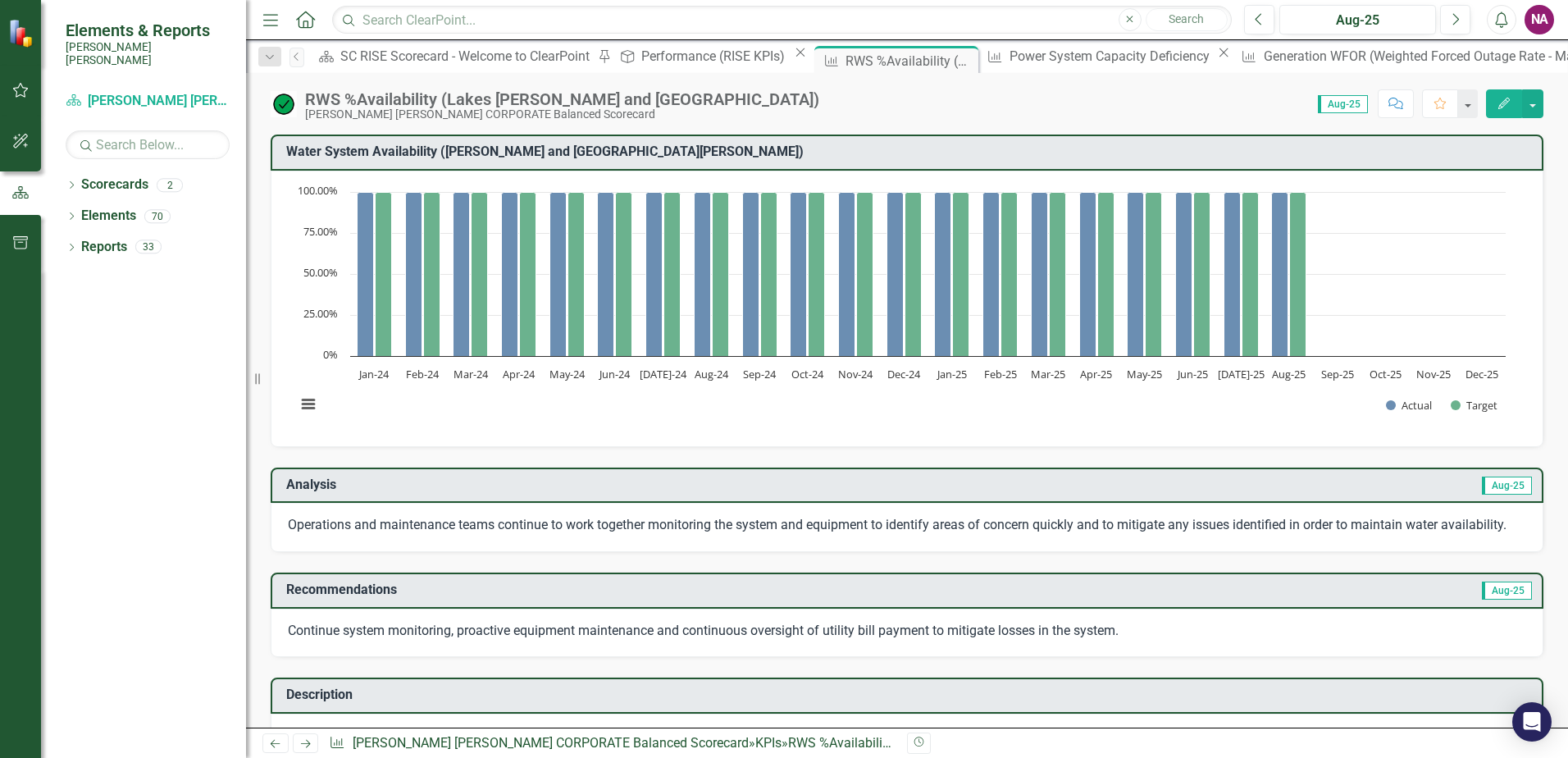
click at [476, 78] on div "RWS %Availability (Lakes [PERSON_NAME] and [PERSON_NAME]) [PERSON_NAME] [PERSON…" at bounding box center [907, 97] width 1322 height 49
click at [641, 63] on div "Performance (RISE KPIs)" at bounding box center [715, 56] width 148 height 20
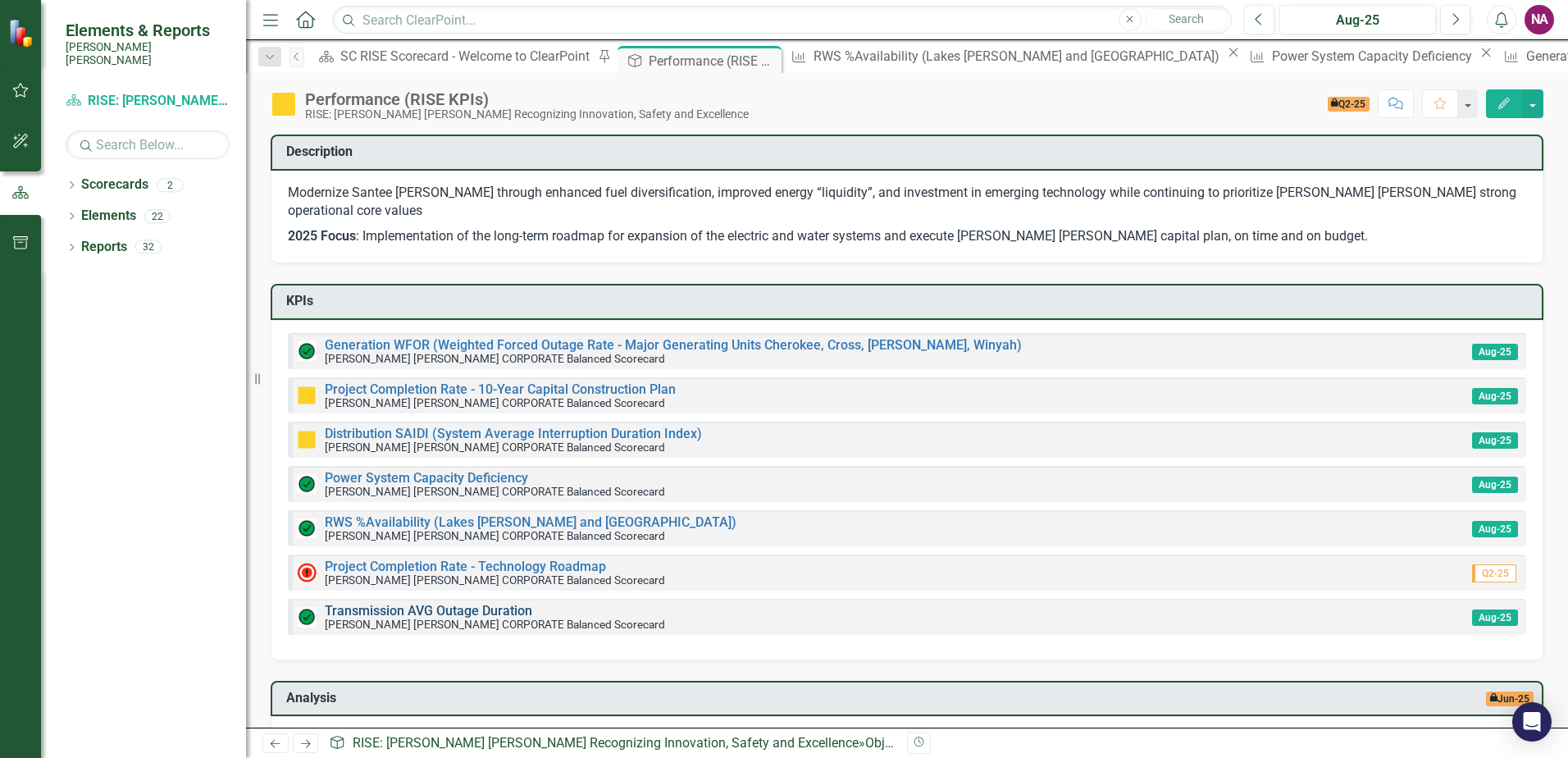
click at [406, 603] on link "Transmission AVG Outage Duration" at bounding box center [428, 611] width 207 height 15
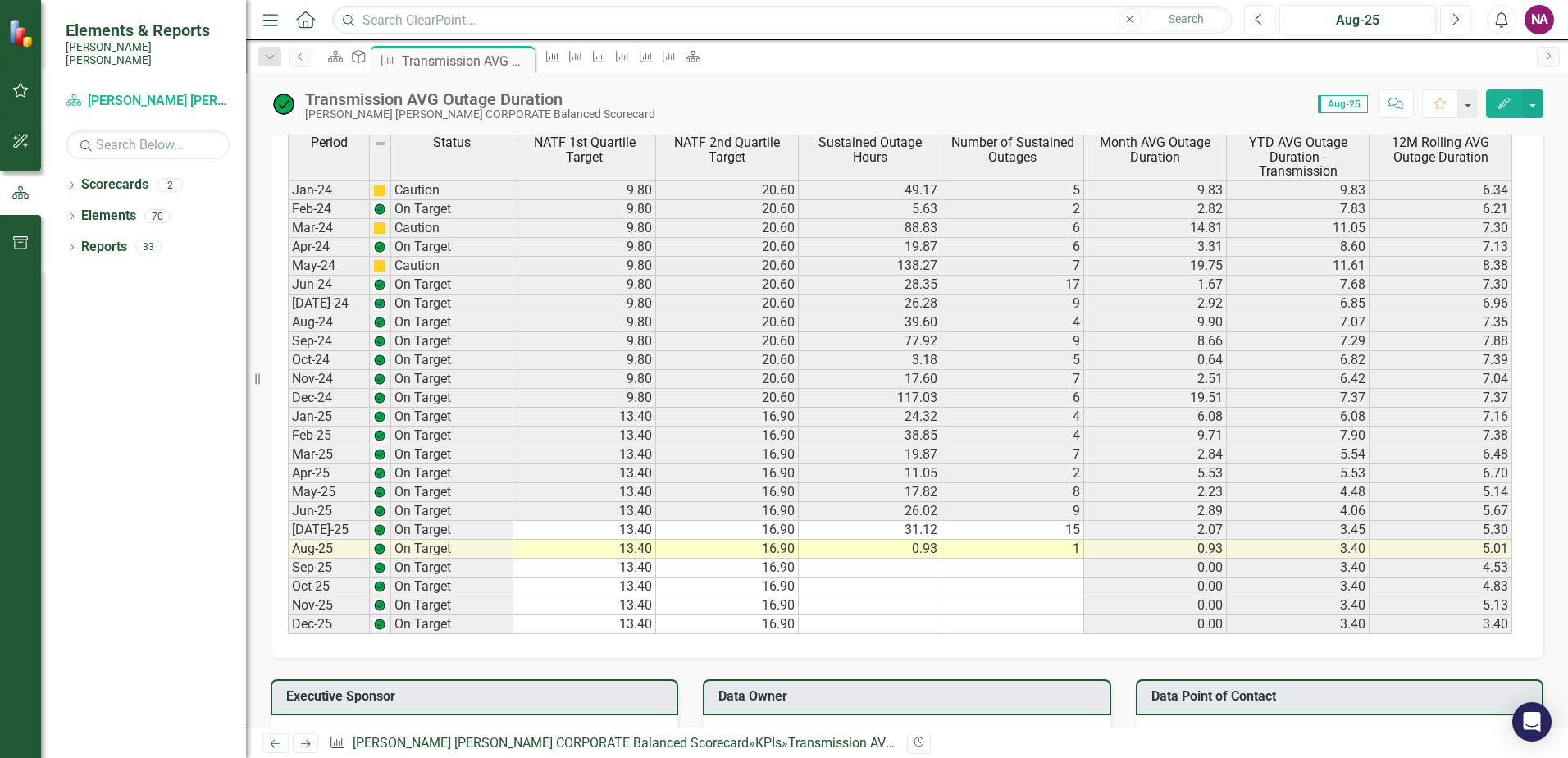
scroll to position [1063, 0]
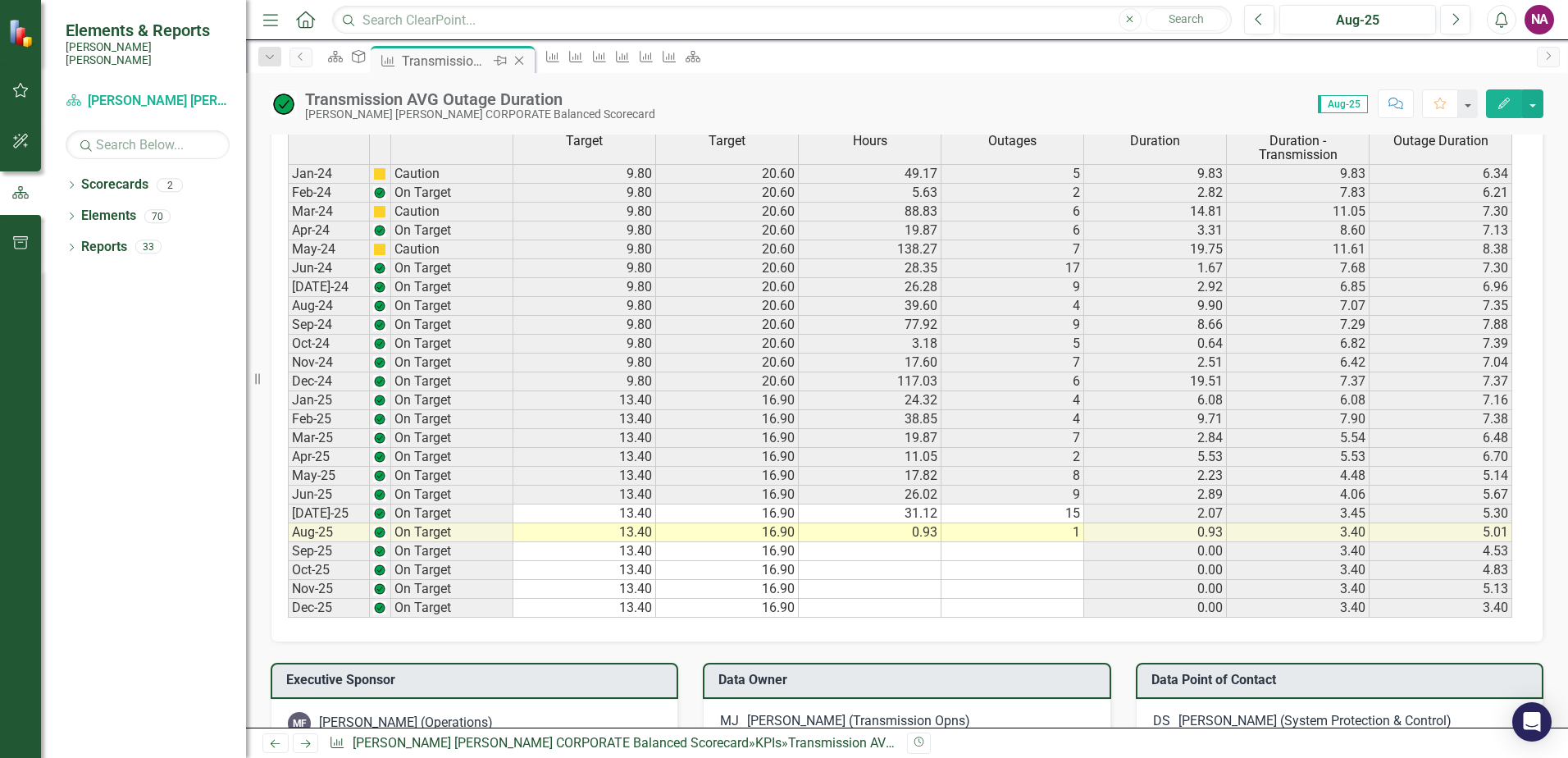
click at [524, 59] on icon at bounding box center [519, 61] width 9 height 9
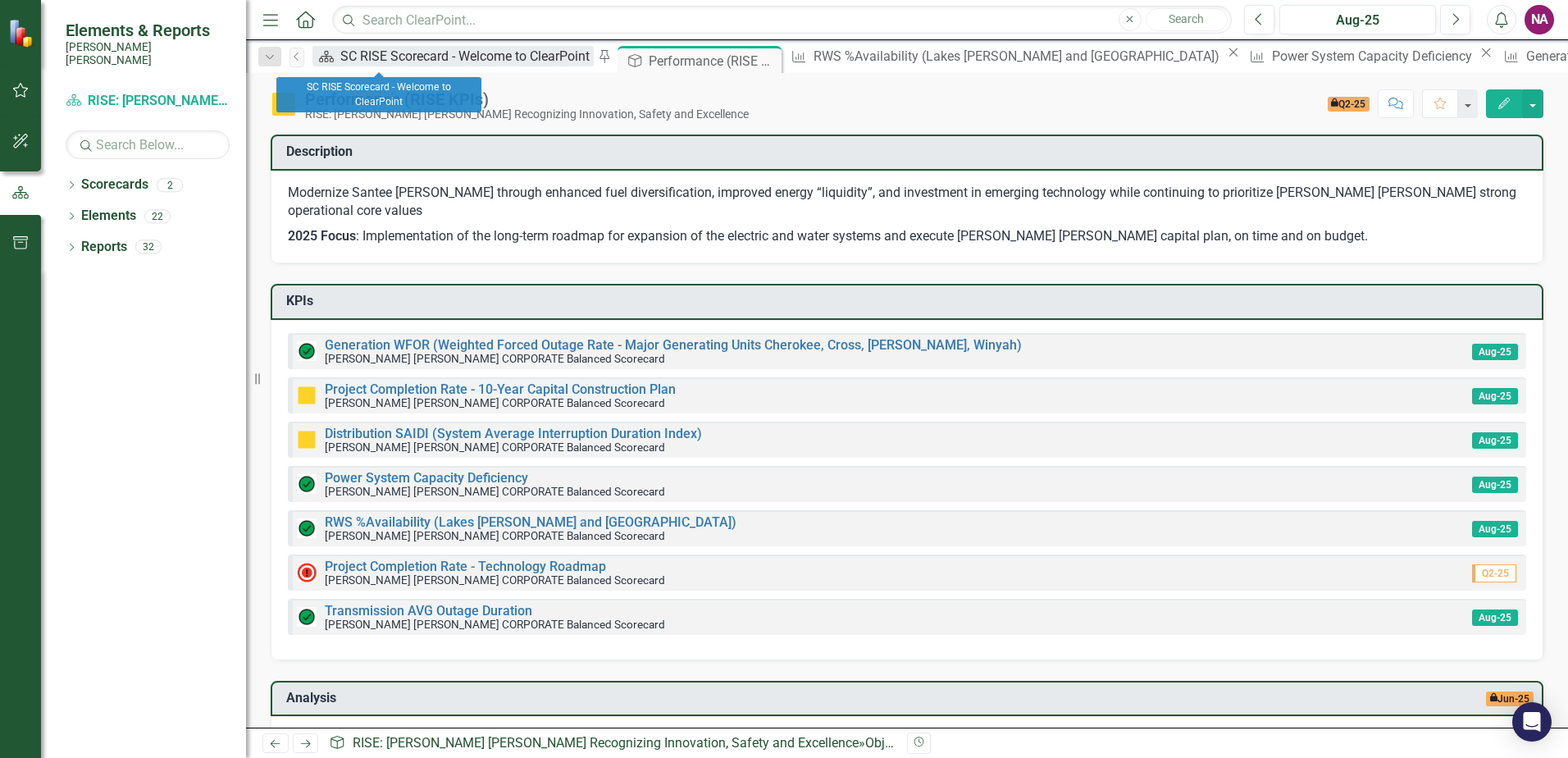
click at [374, 52] on div "SC RISE Scorecard - Welcome to ClearPoint" at bounding box center [467, 56] width 254 height 20
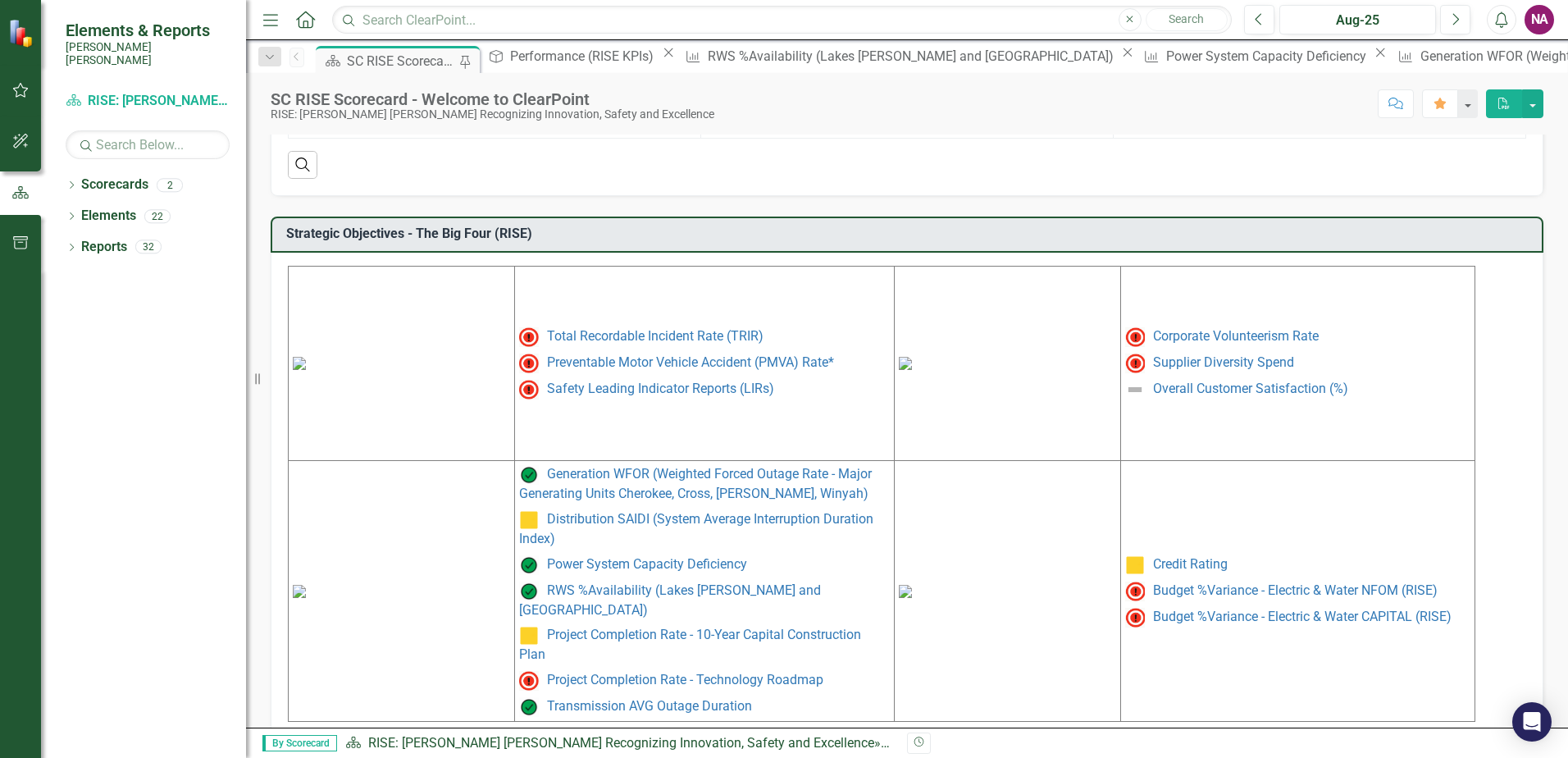
scroll to position [670, 0]
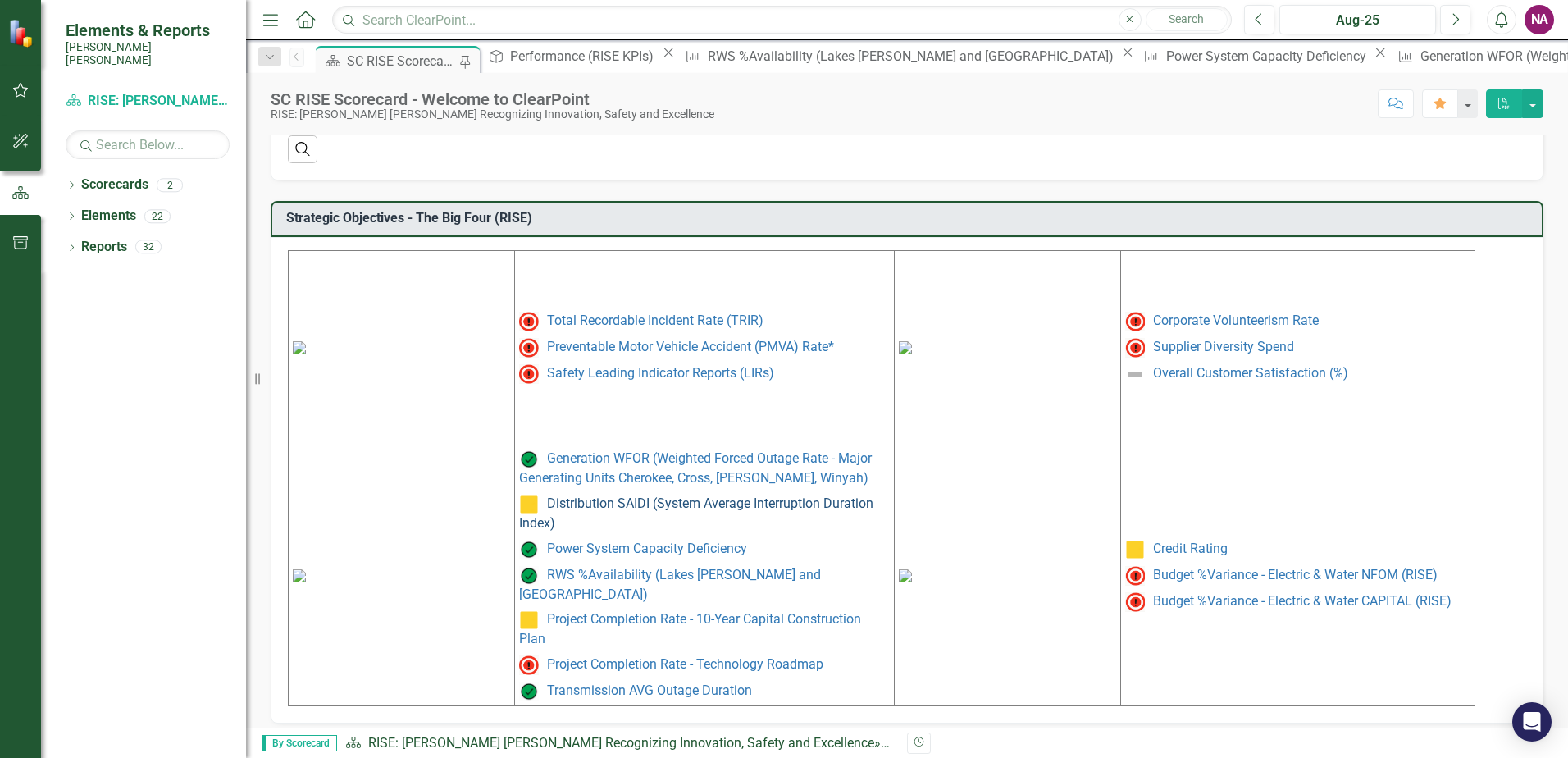
click at [631, 507] on link "Distribution SAIDI (System Average Interruption Duration Index)" at bounding box center [696, 514] width 354 height 36
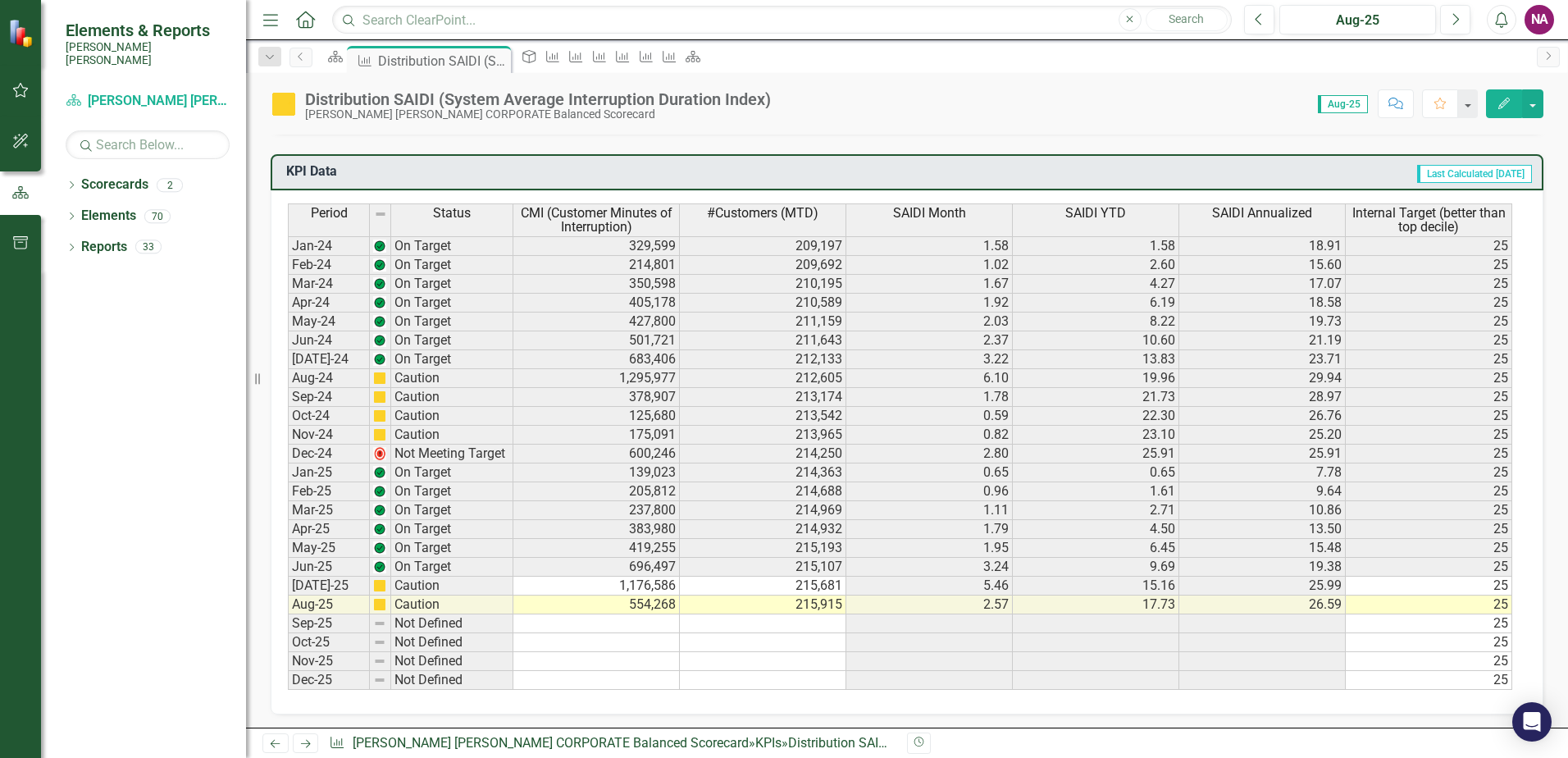
scroll to position [1073, 0]
